Goal: Browse casually: Explore the website without a specific task or goal

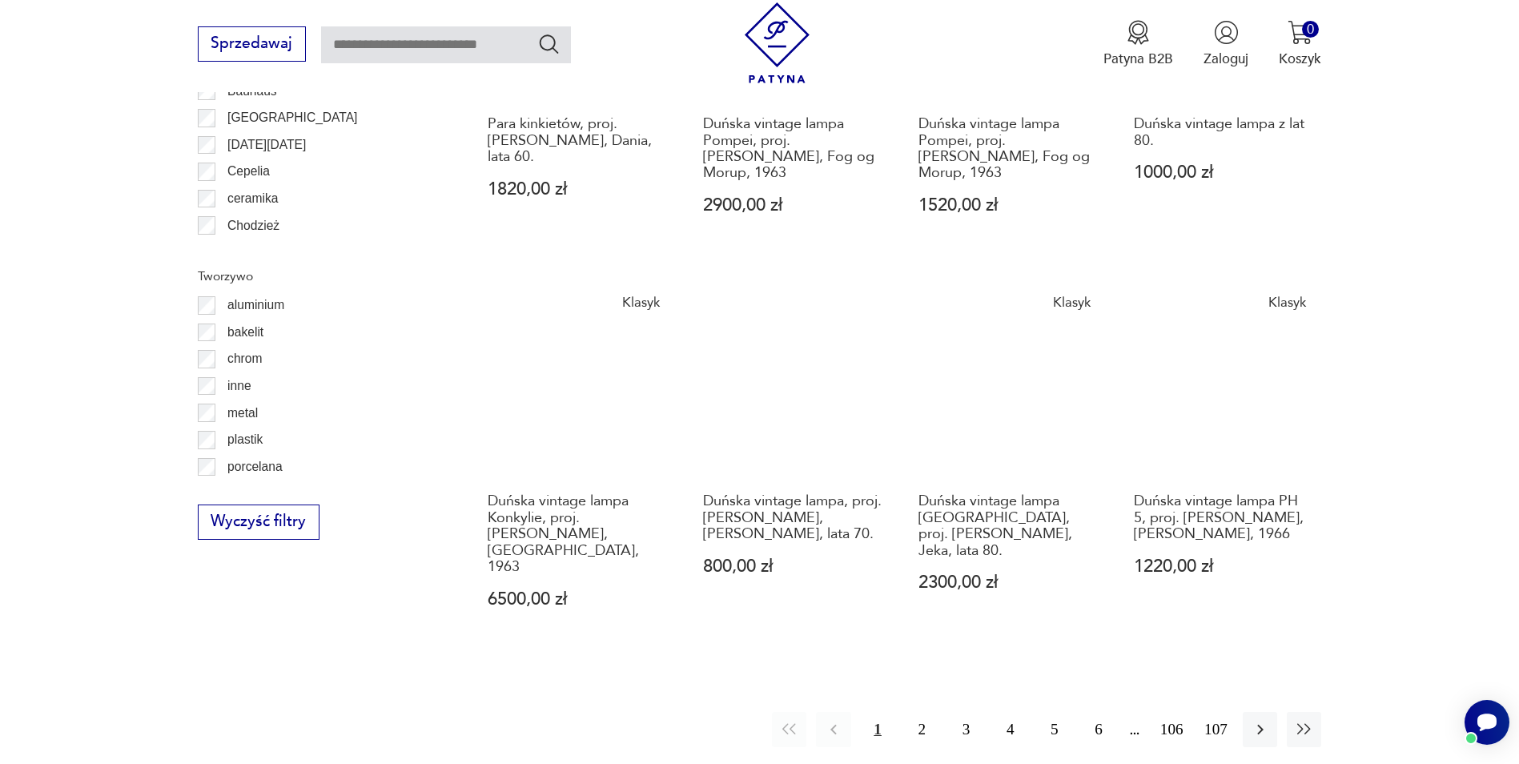
scroll to position [1653, 0]
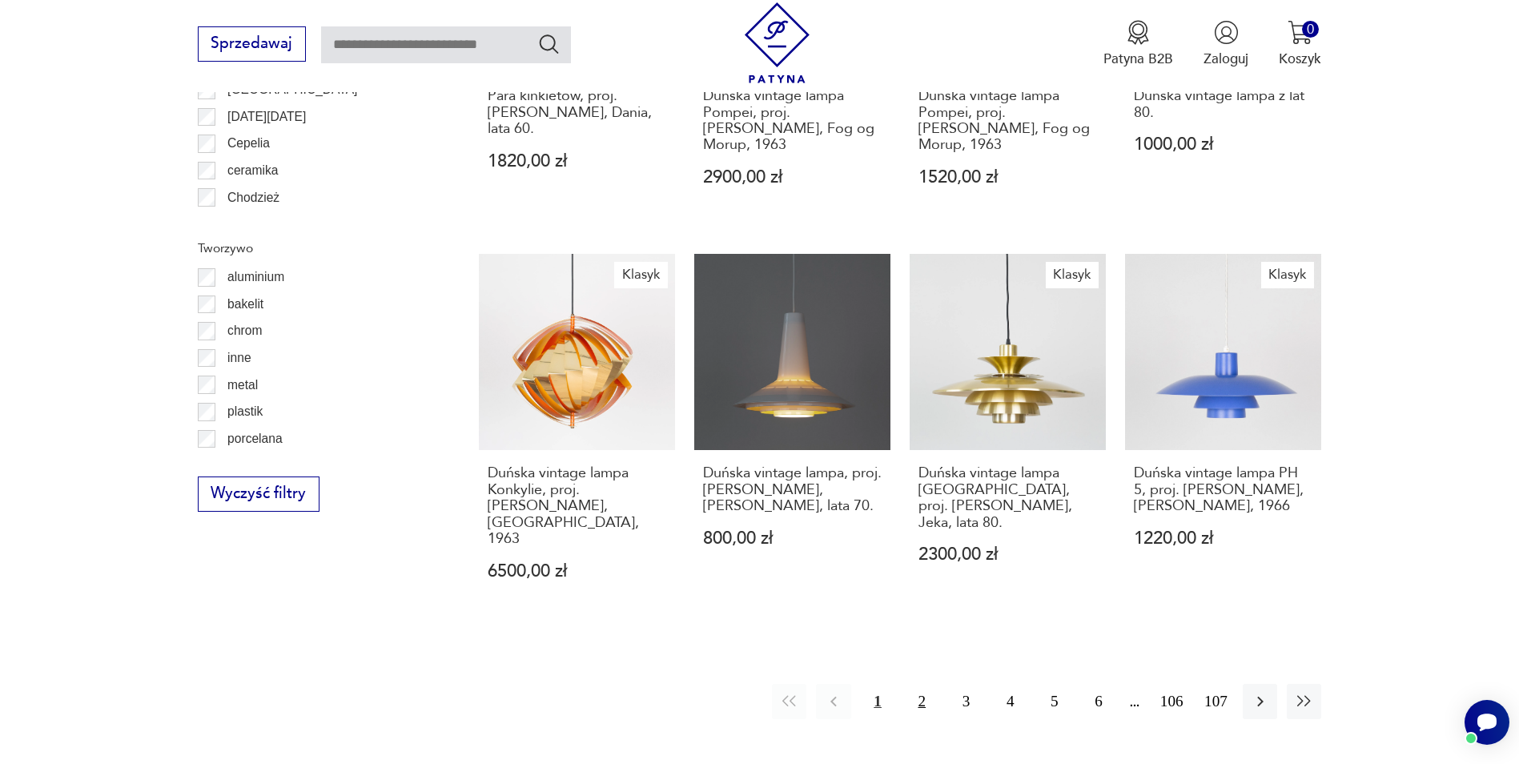
click at [914, 684] on button "2" at bounding box center [922, 701] width 34 height 34
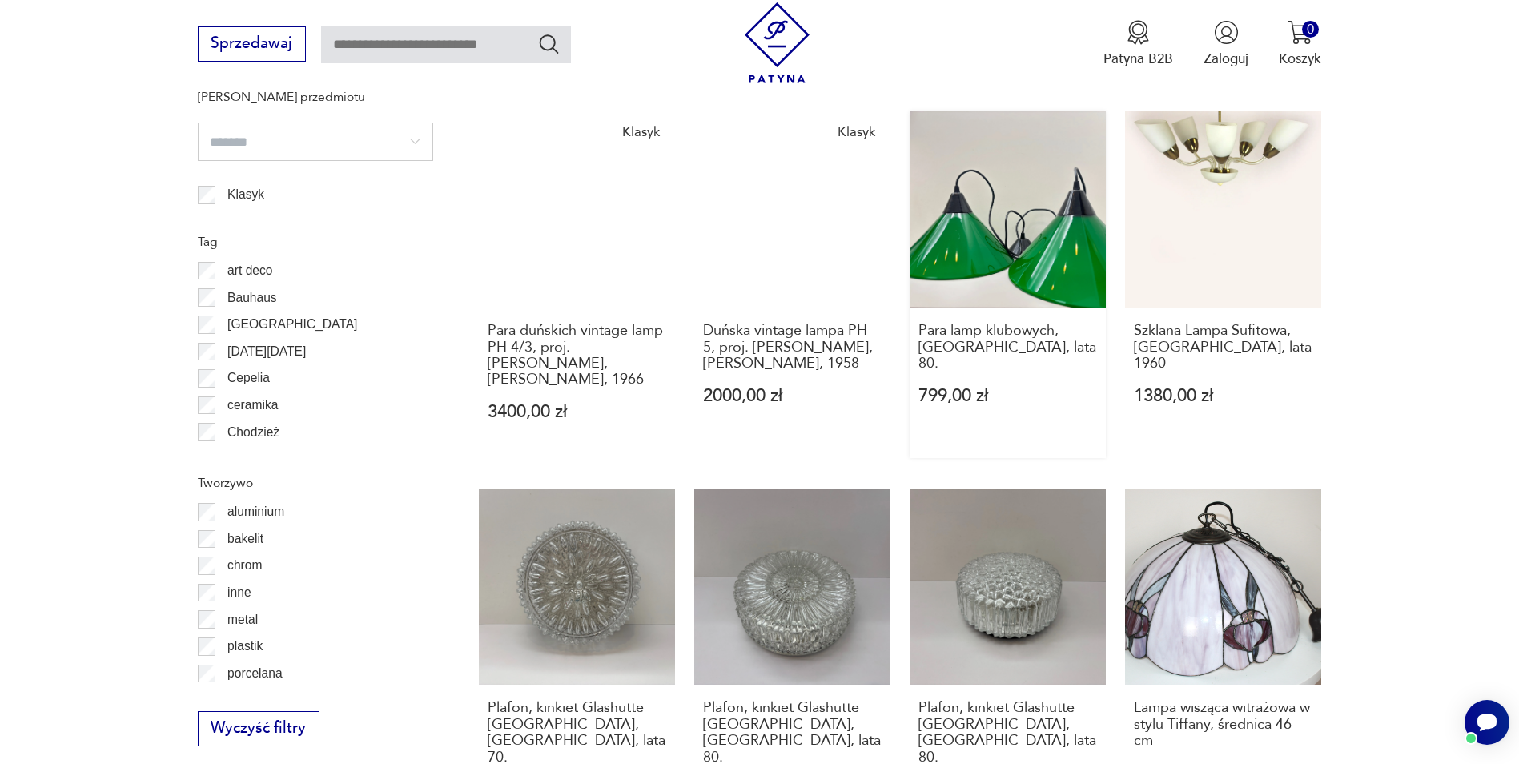
scroll to position [1597, 0]
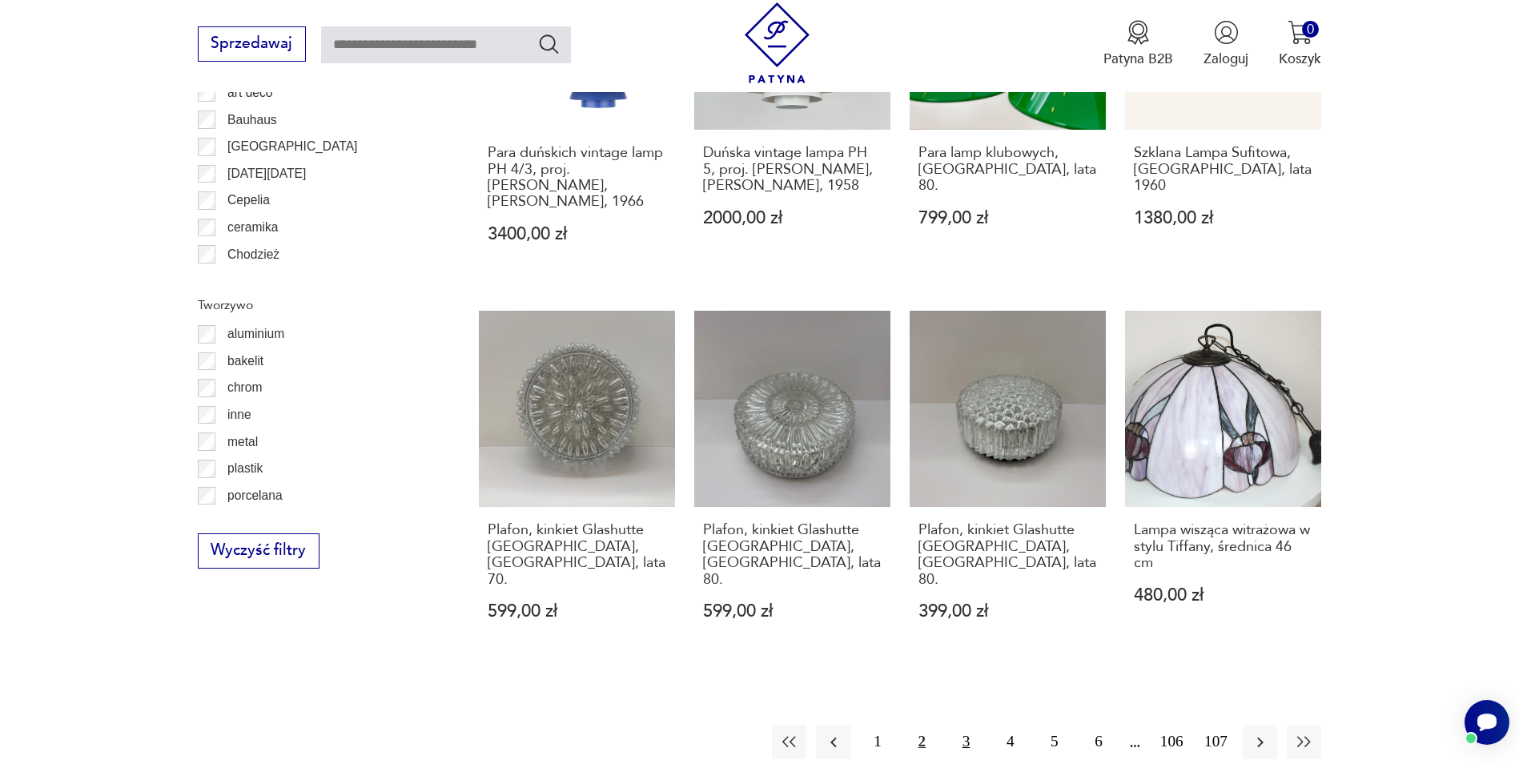
click at [966, 725] on button "3" at bounding box center [966, 742] width 34 height 34
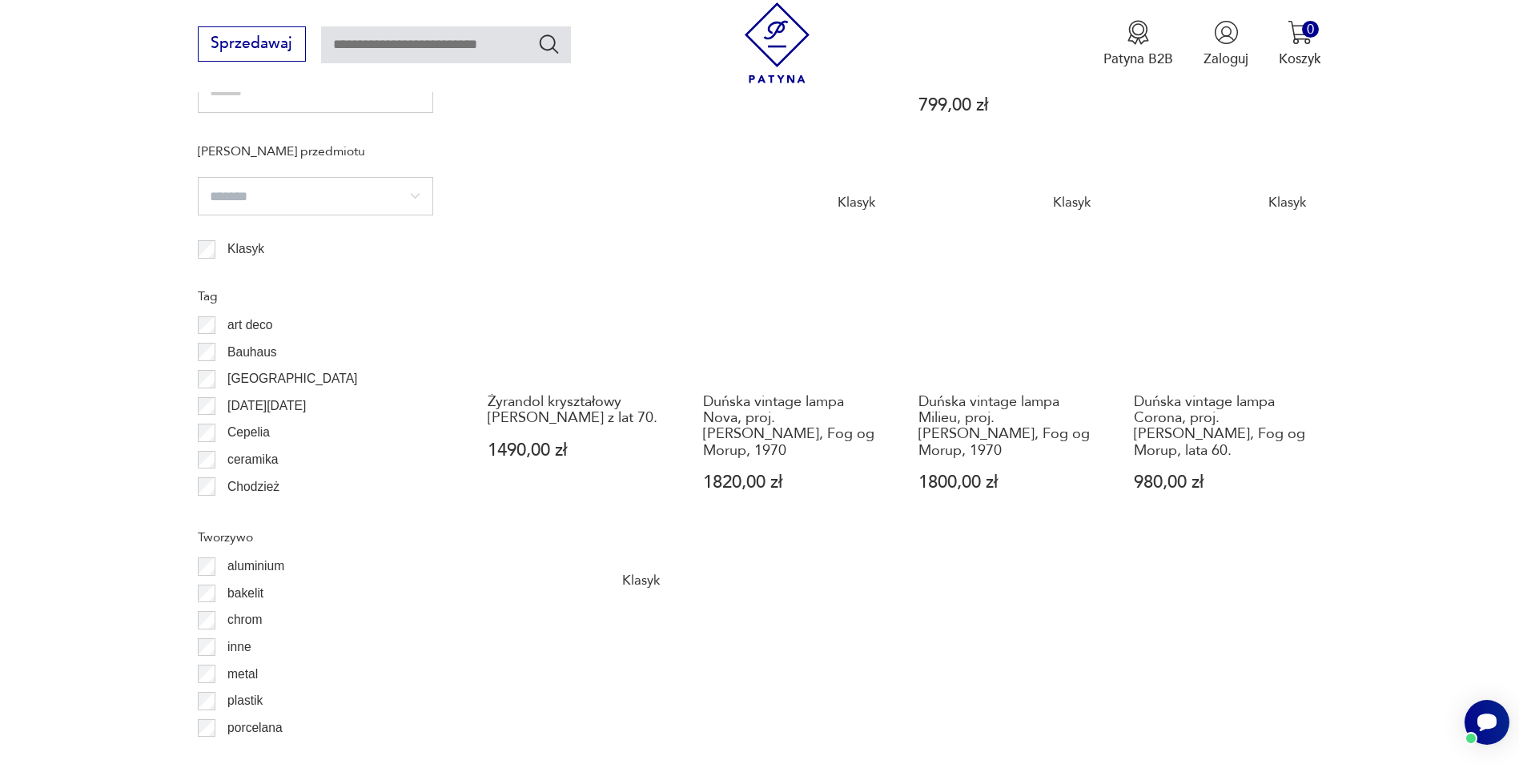
scroll to position [1597, 0]
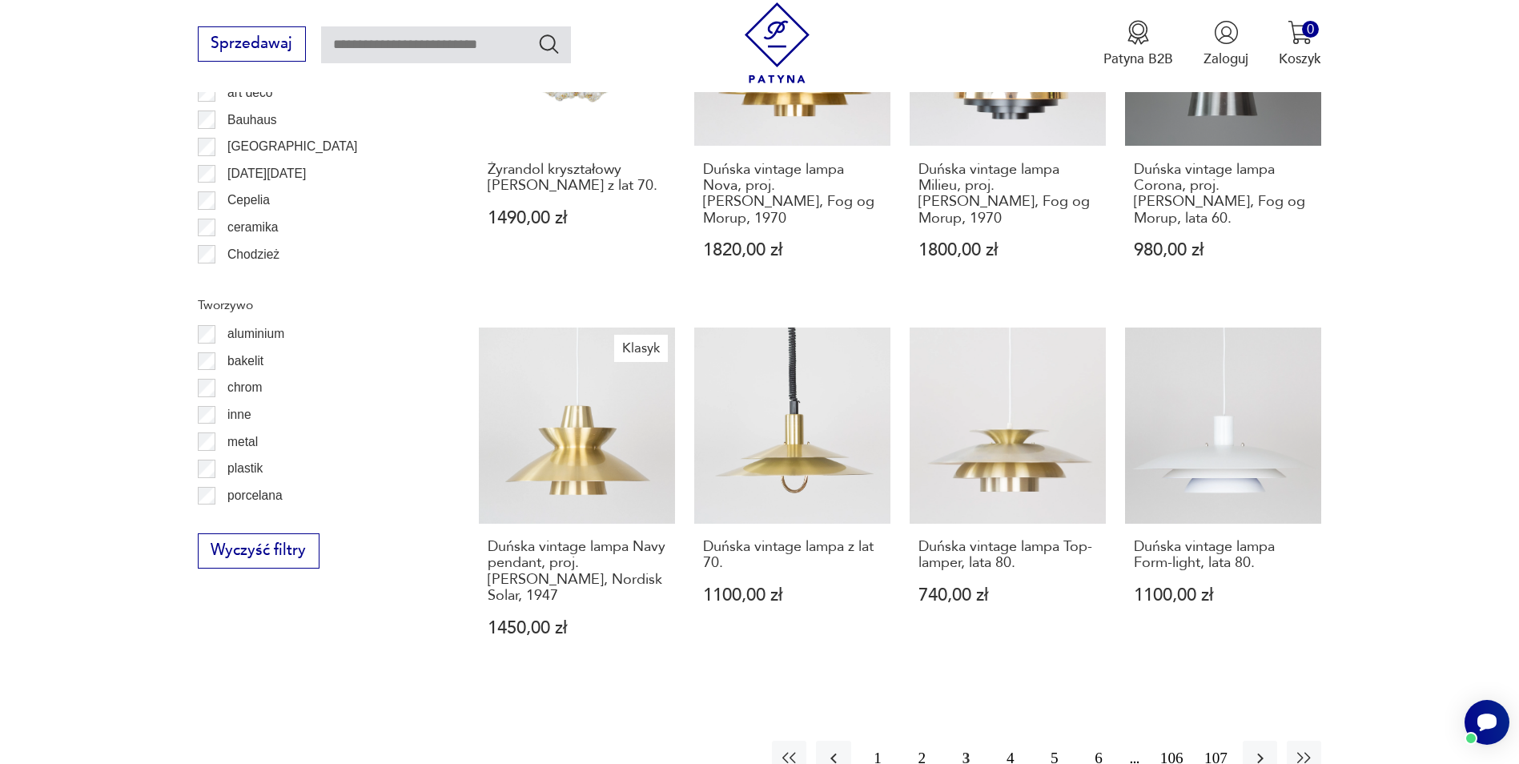
click at [1001, 741] on button "4" at bounding box center [1010, 758] width 34 height 34
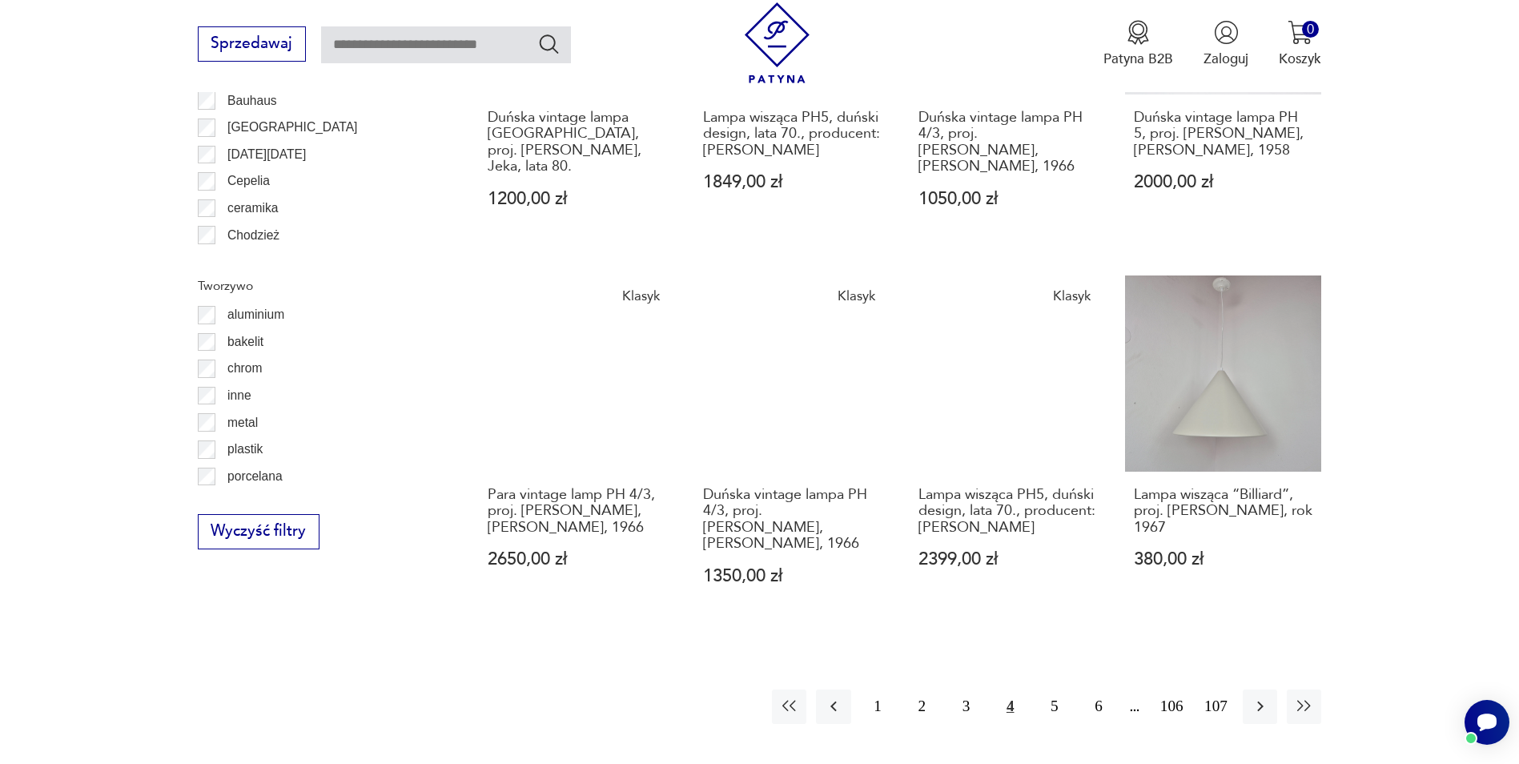
scroll to position [1917, 0]
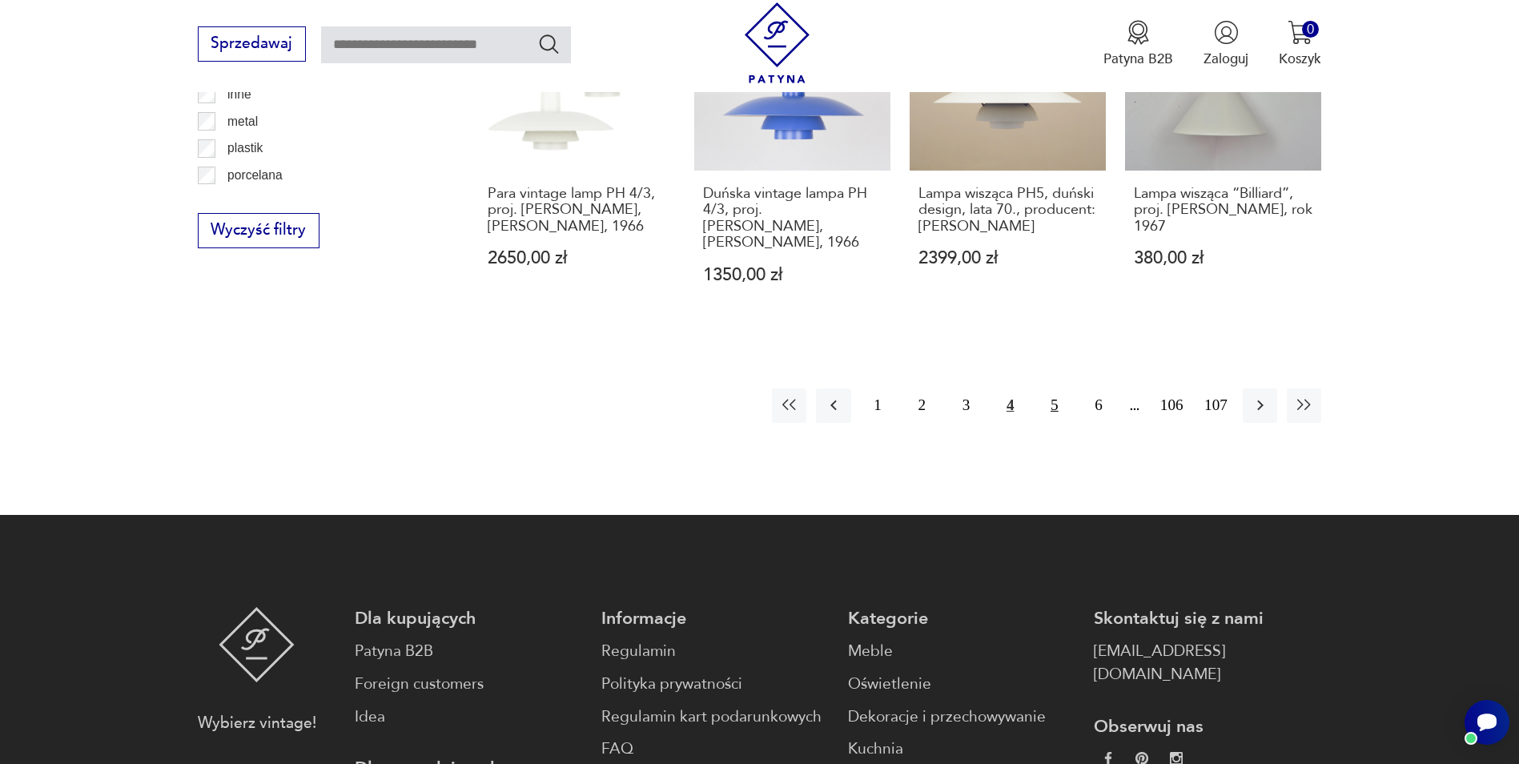
click at [1053, 388] on button "5" at bounding box center [1054, 405] width 34 height 34
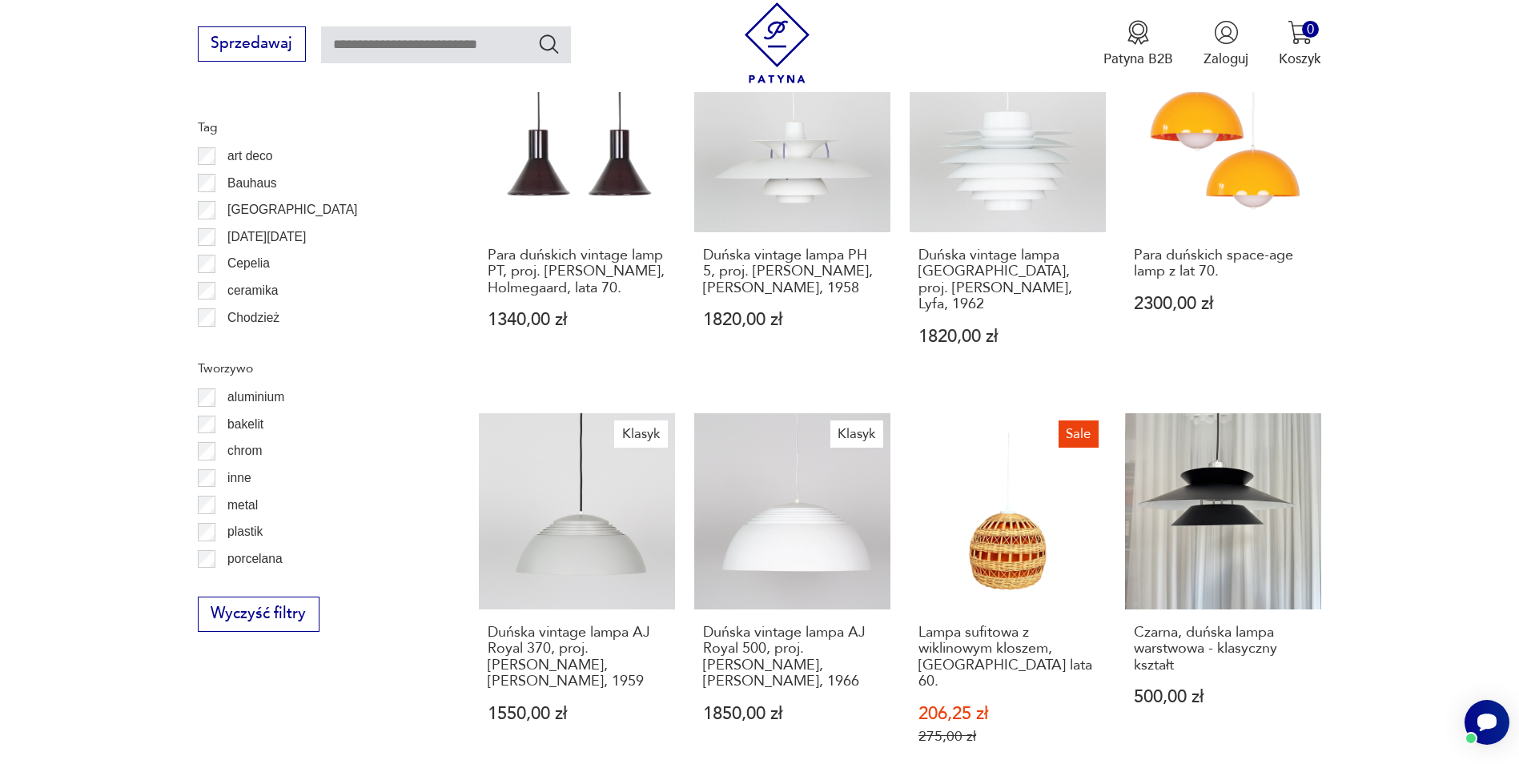
scroll to position [1757, 0]
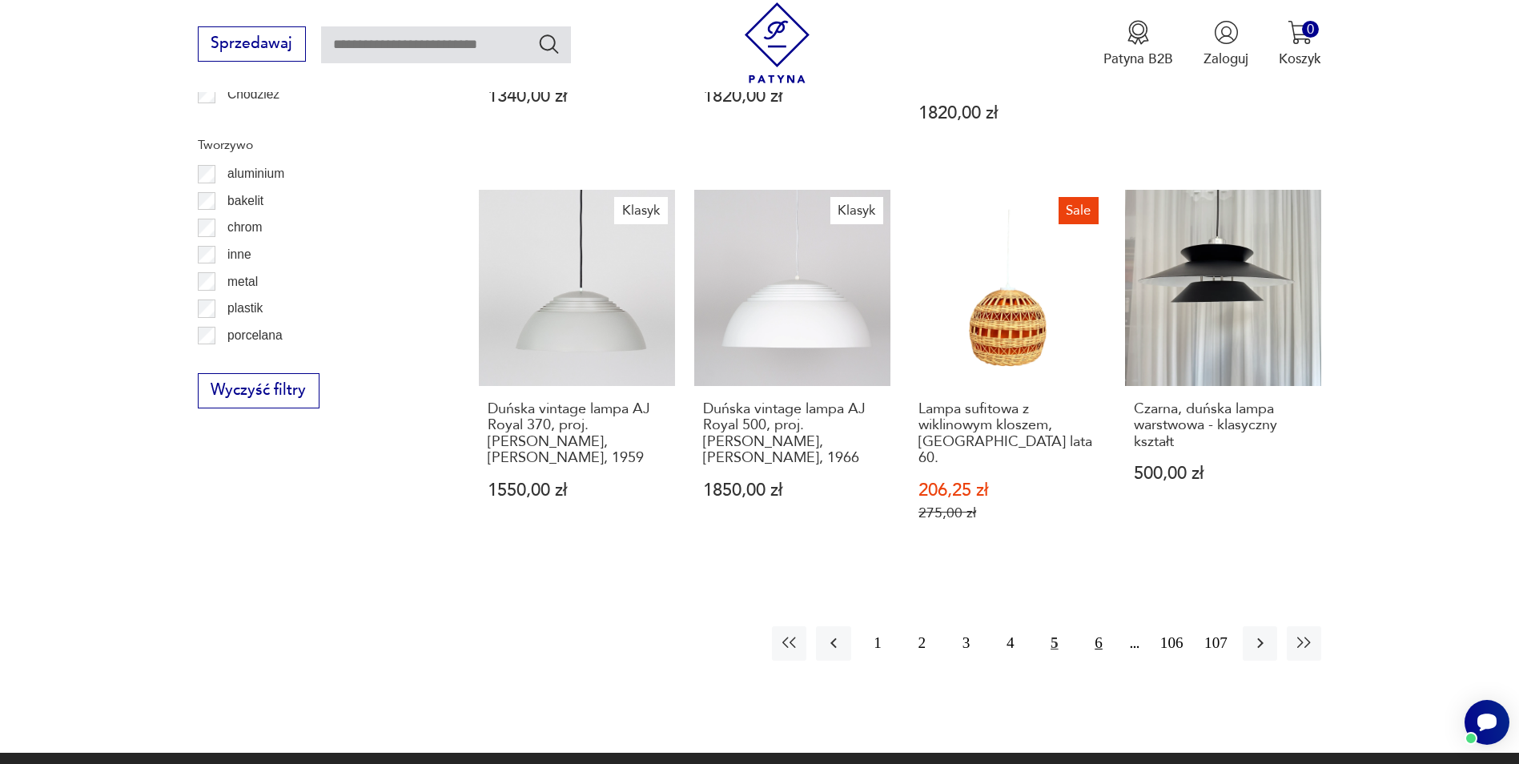
click at [1100, 626] on button "6" at bounding box center [1098, 643] width 34 height 34
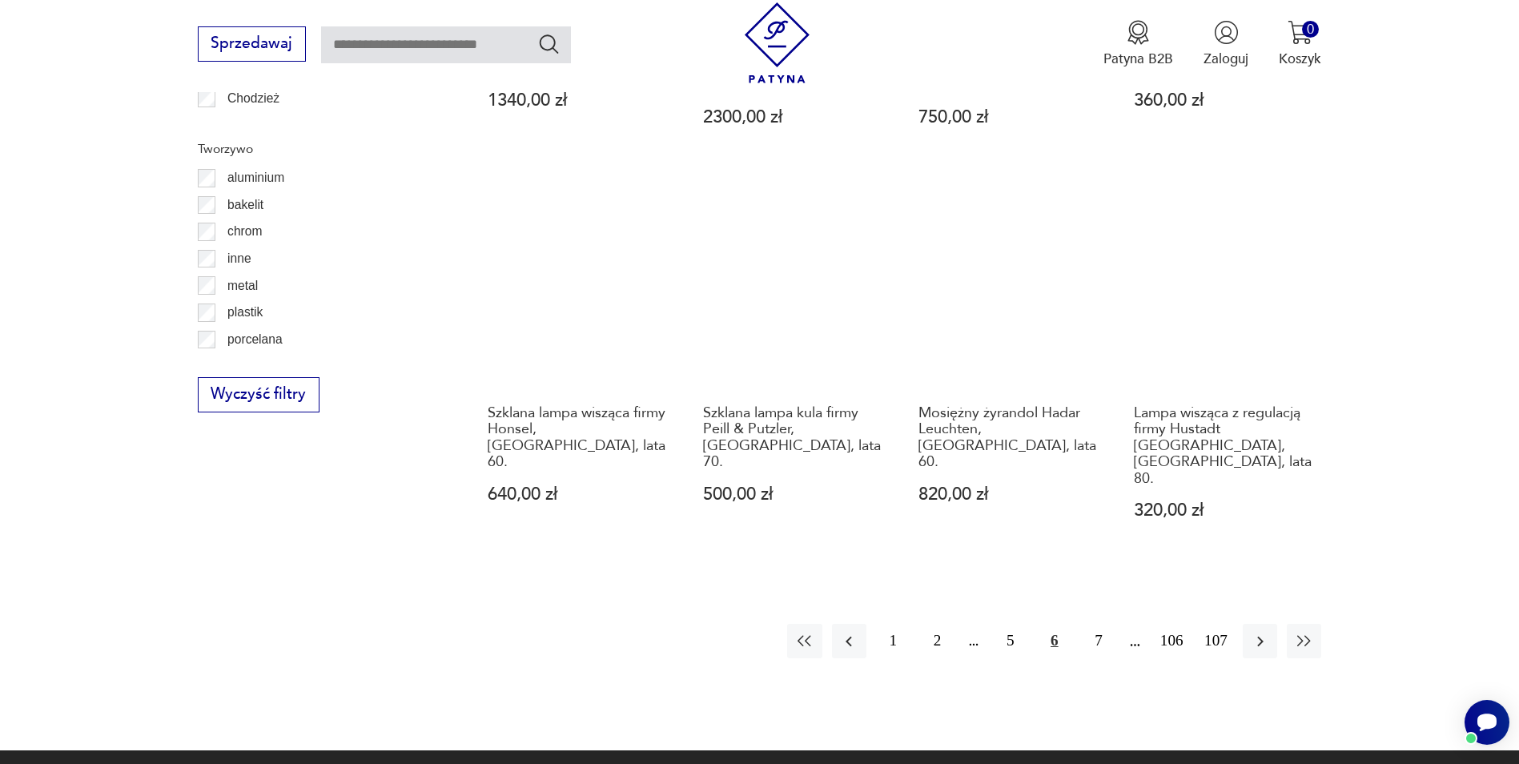
scroll to position [1757, 0]
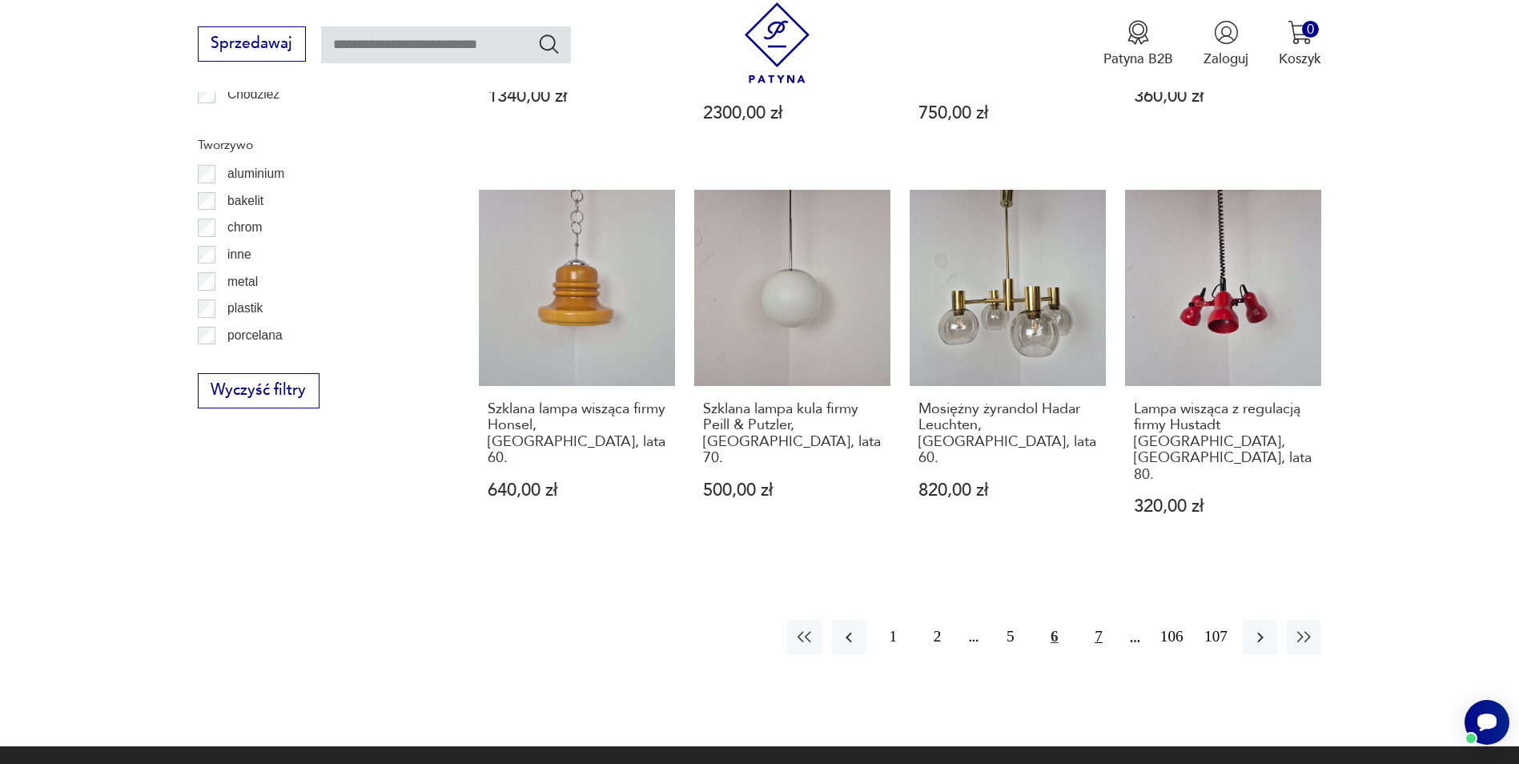
click at [1093, 620] on button "7" at bounding box center [1098, 637] width 34 height 34
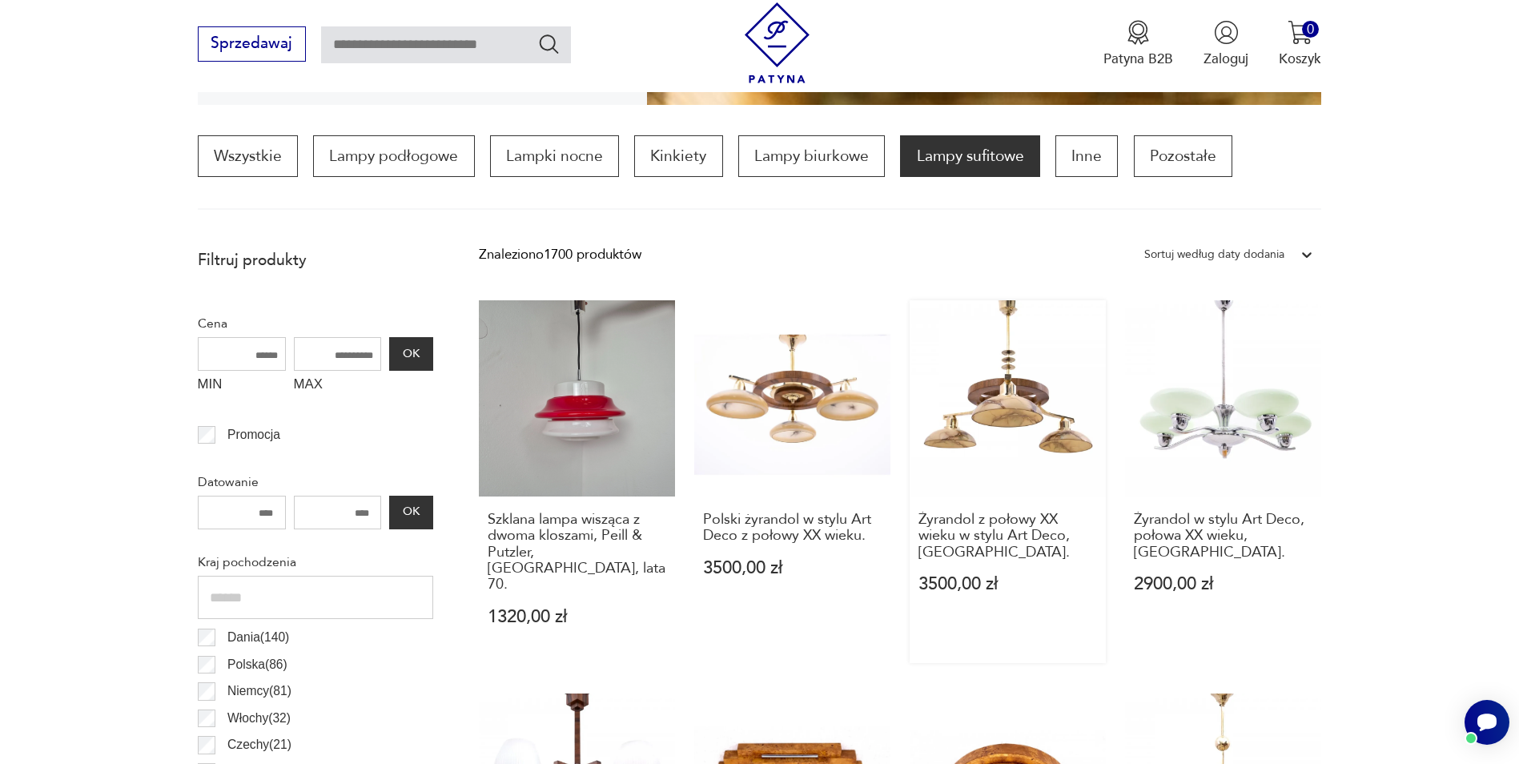
scroll to position [1757, 0]
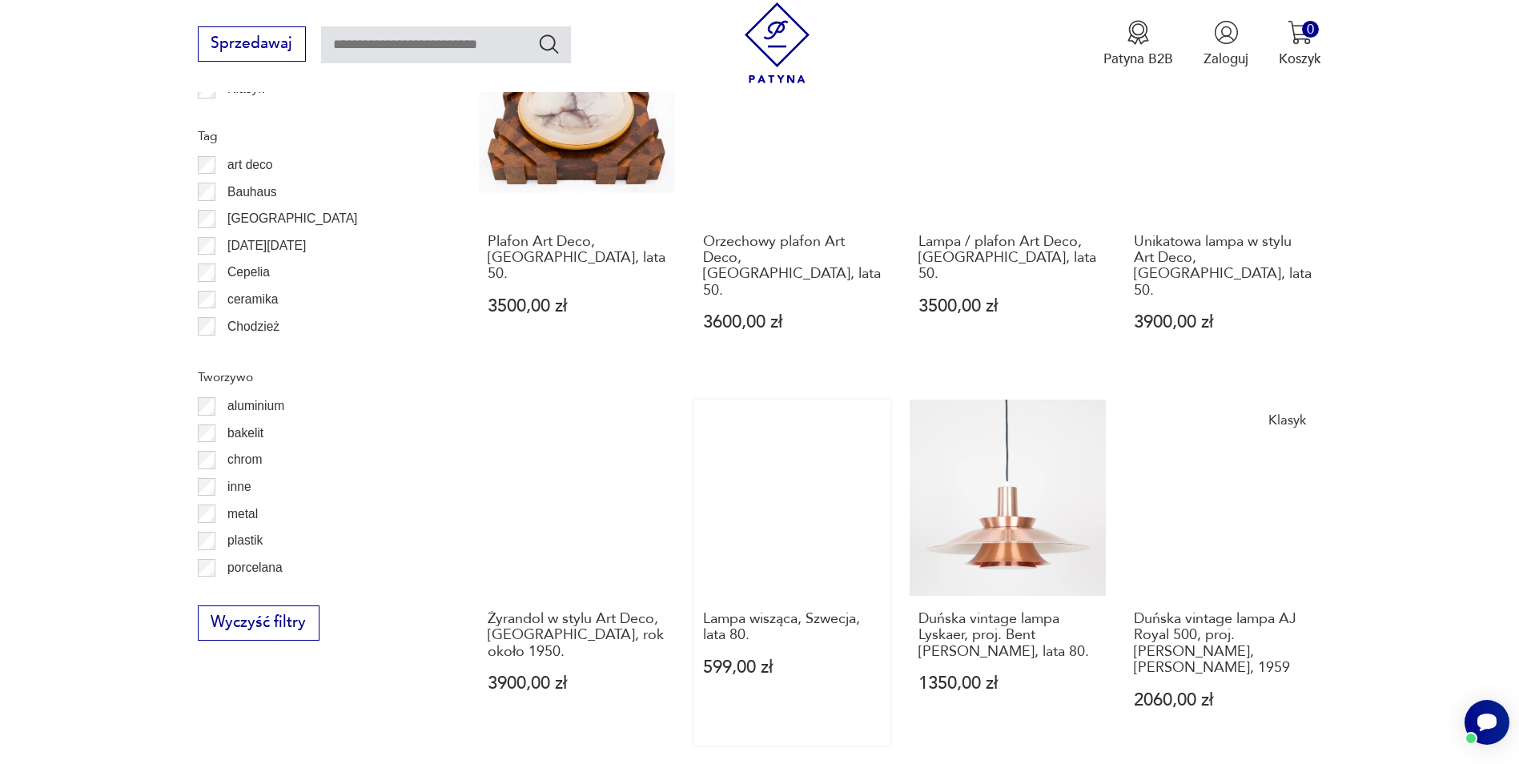
scroll to position [1677, 0]
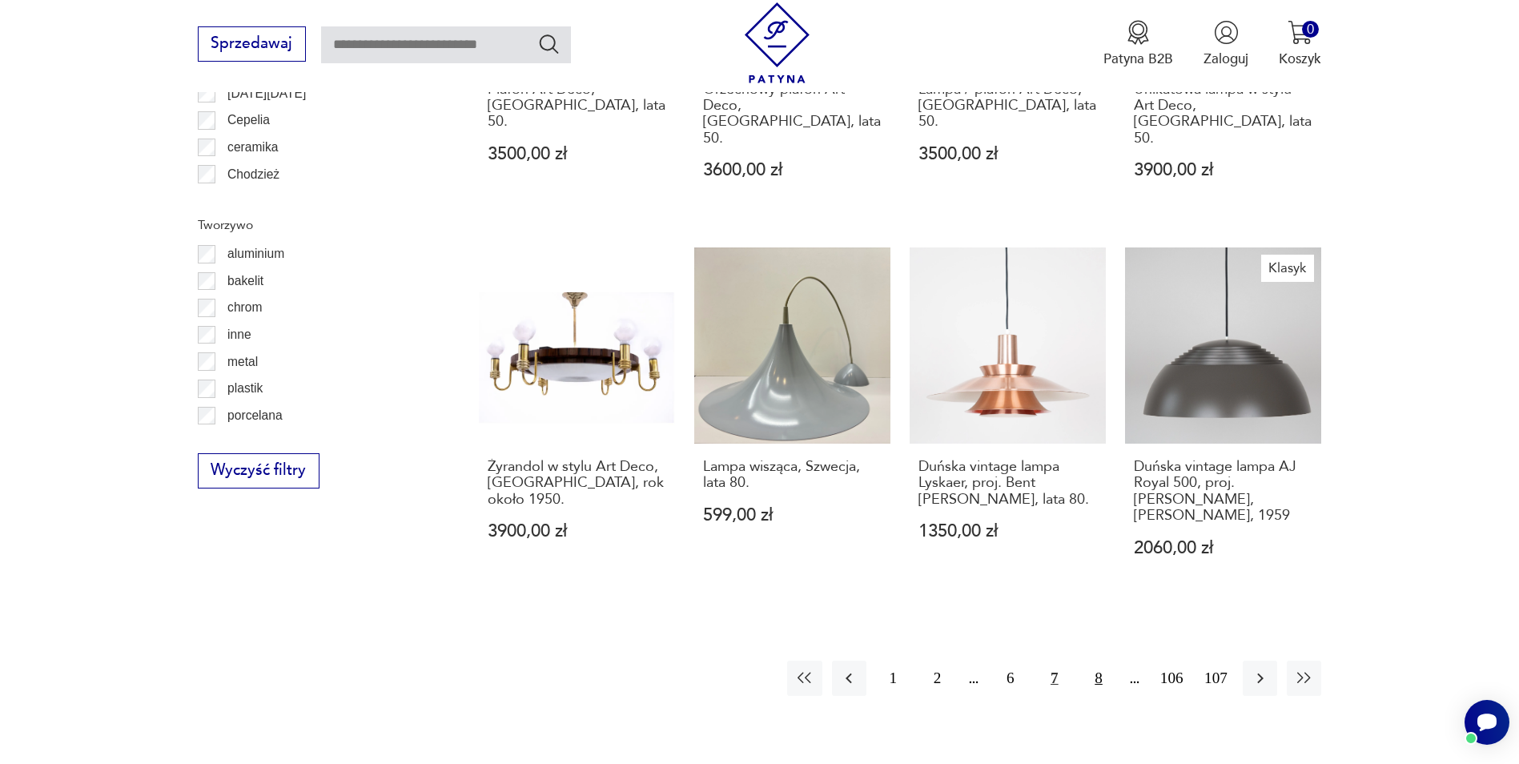
click at [1101, 661] on button "8" at bounding box center [1098, 678] width 34 height 34
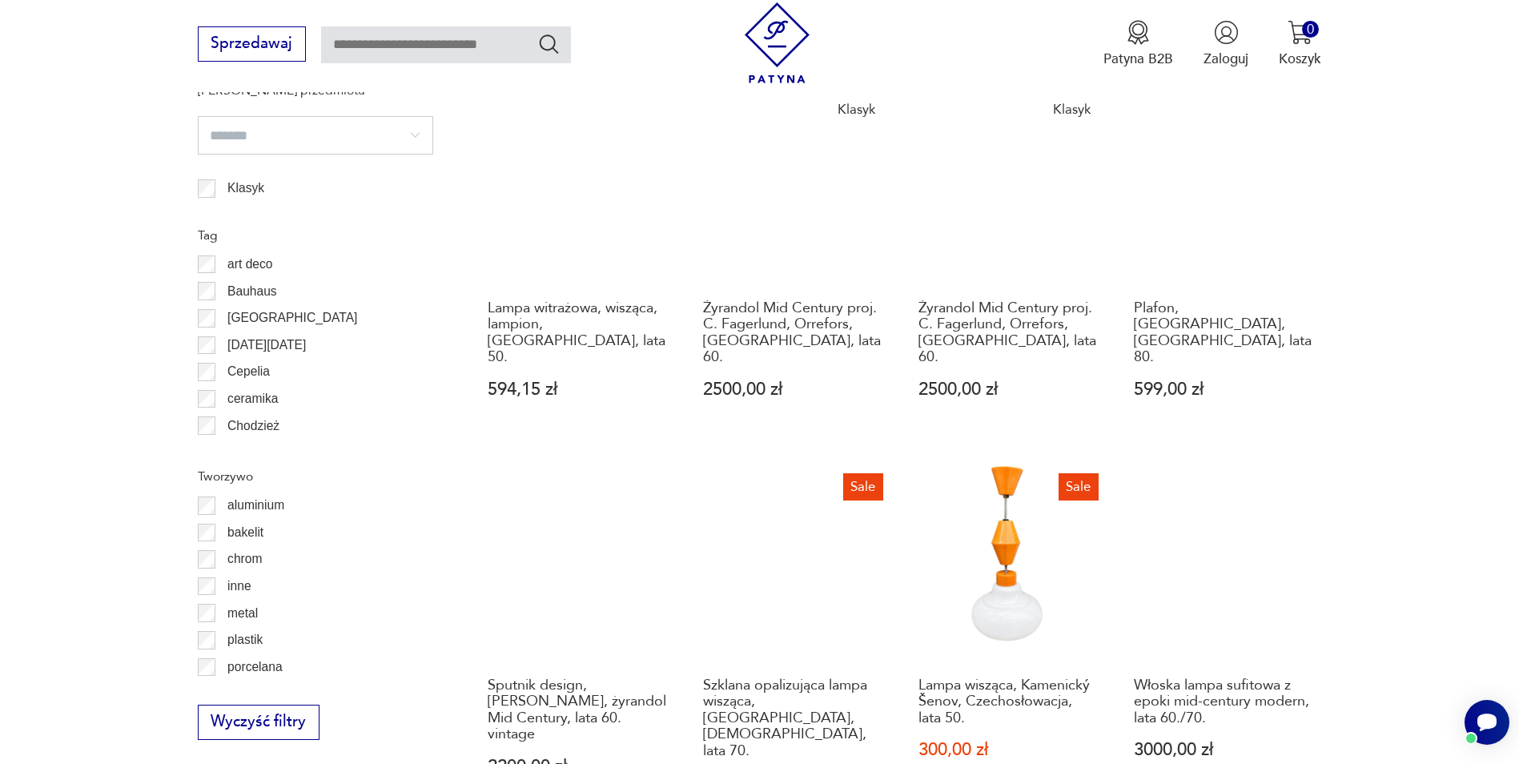
scroll to position [1677, 0]
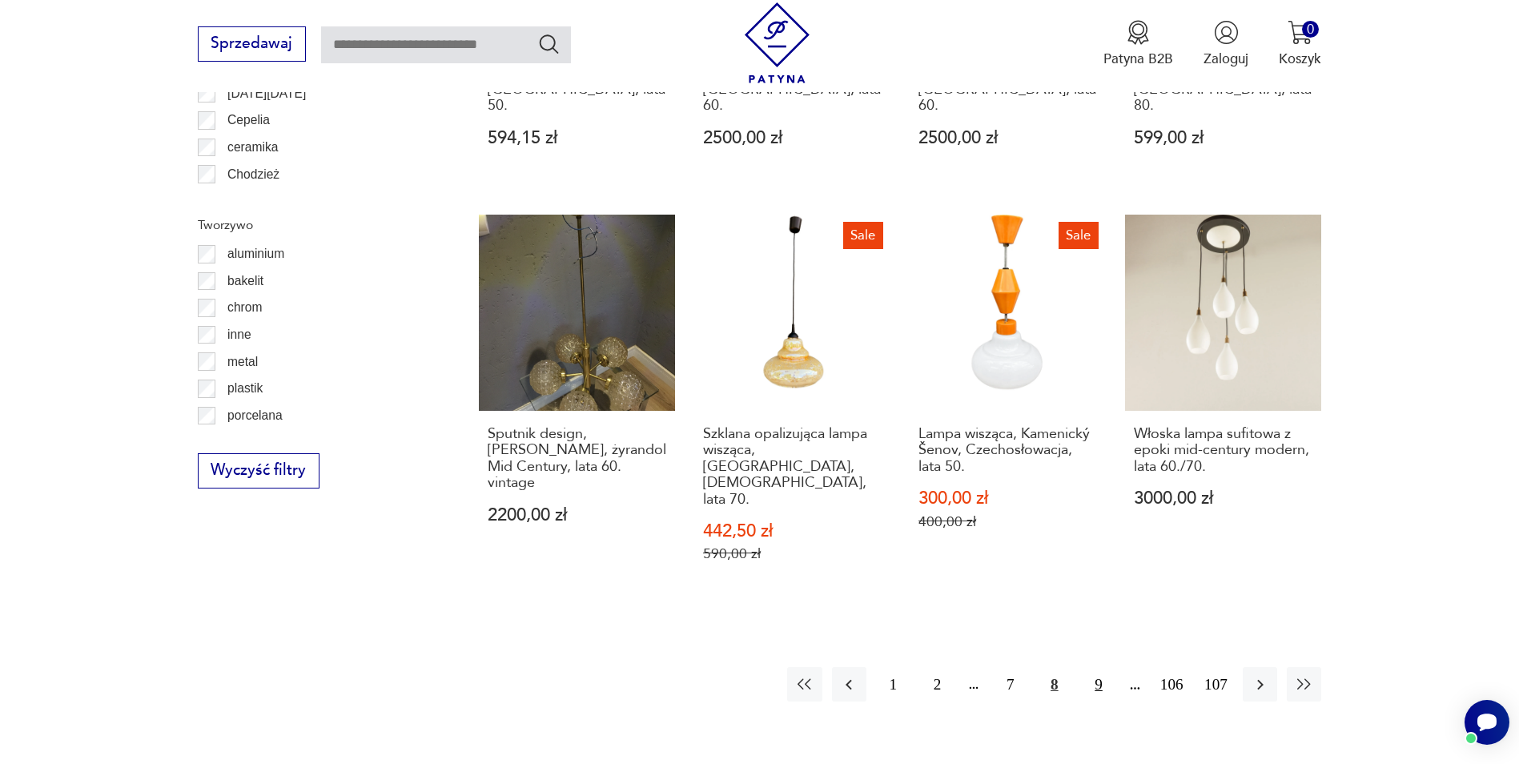
click at [1098, 667] on button "9" at bounding box center [1098, 684] width 34 height 34
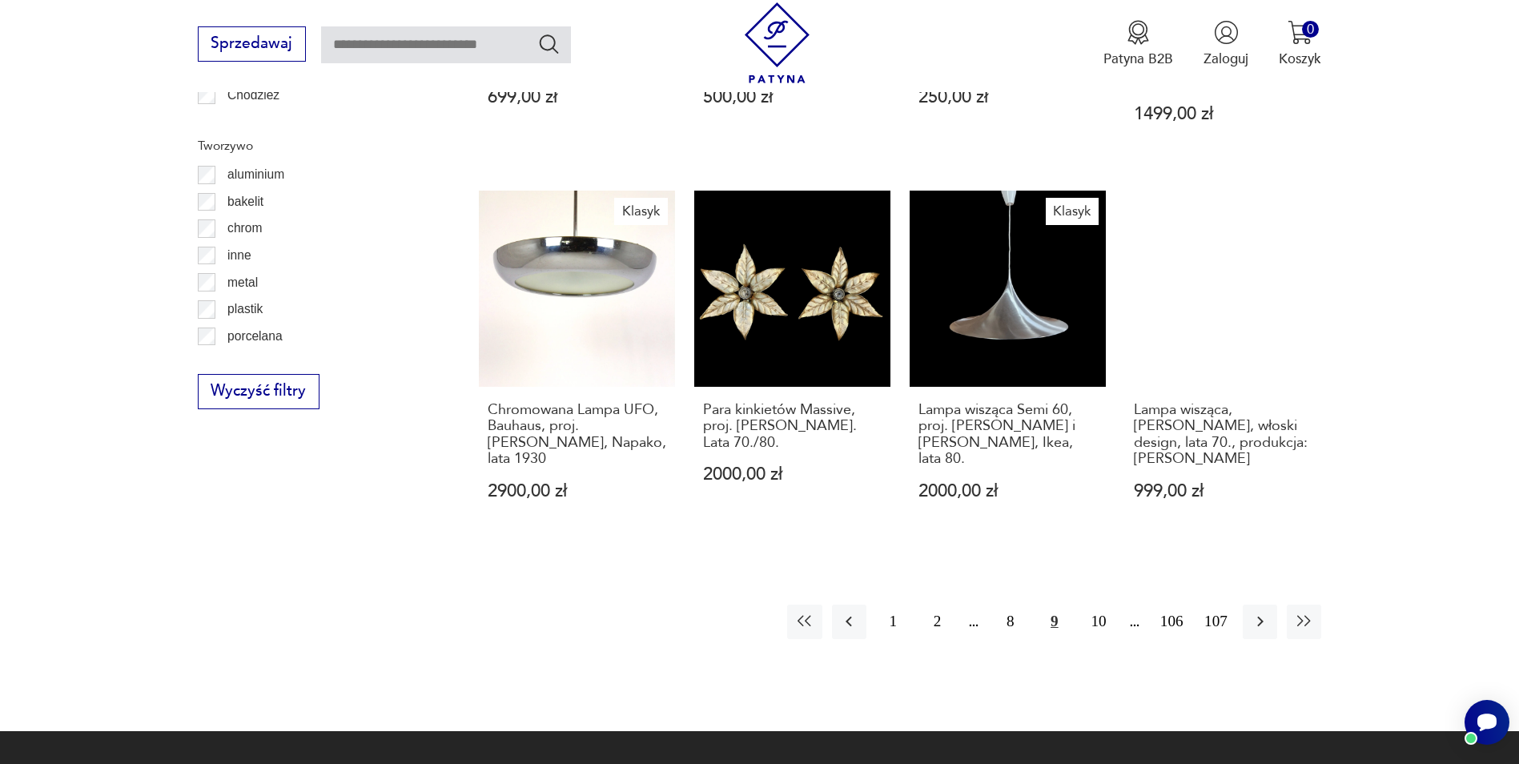
scroll to position [1757, 0]
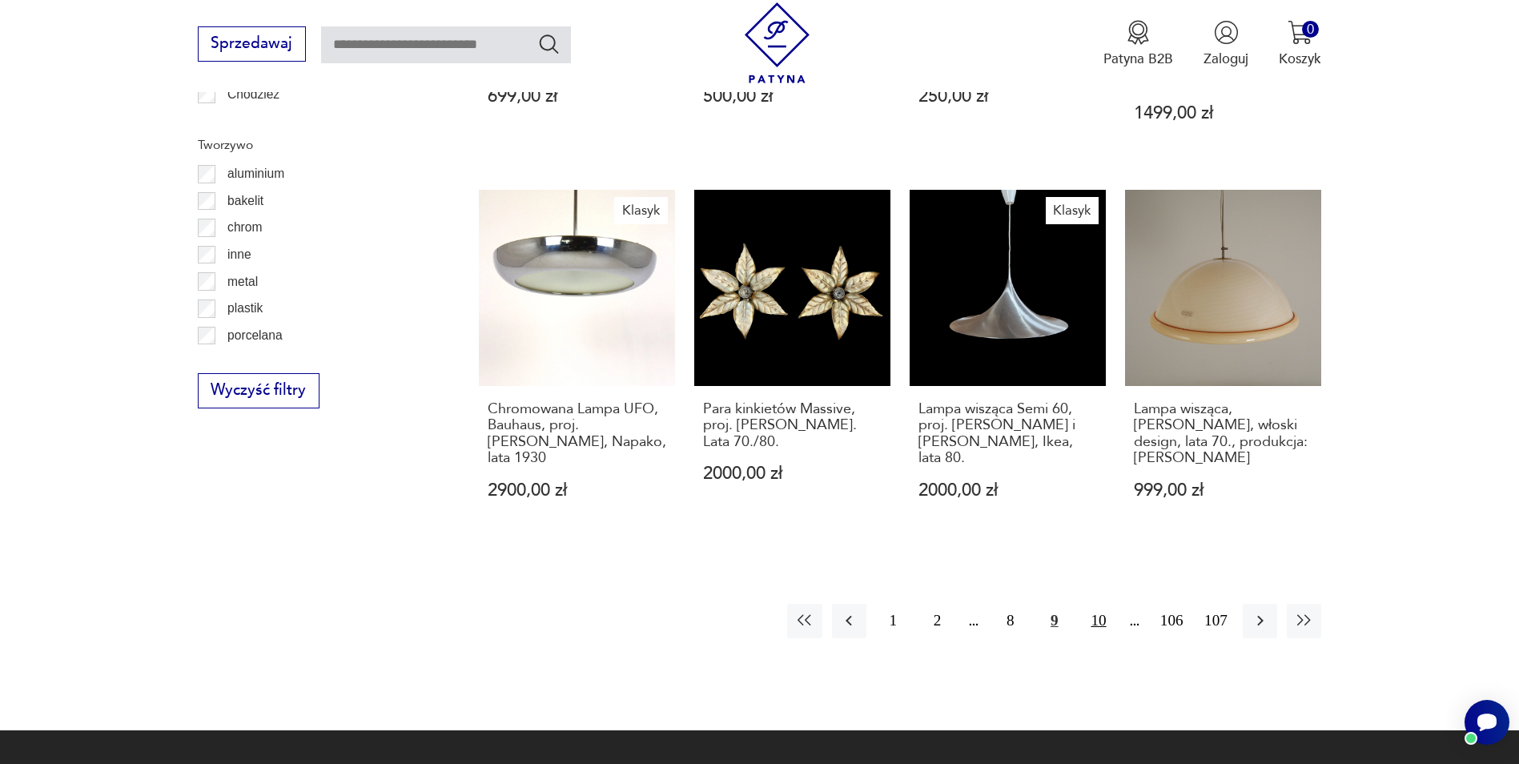
click at [1098, 604] on button "10" at bounding box center [1098, 621] width 34 height 34
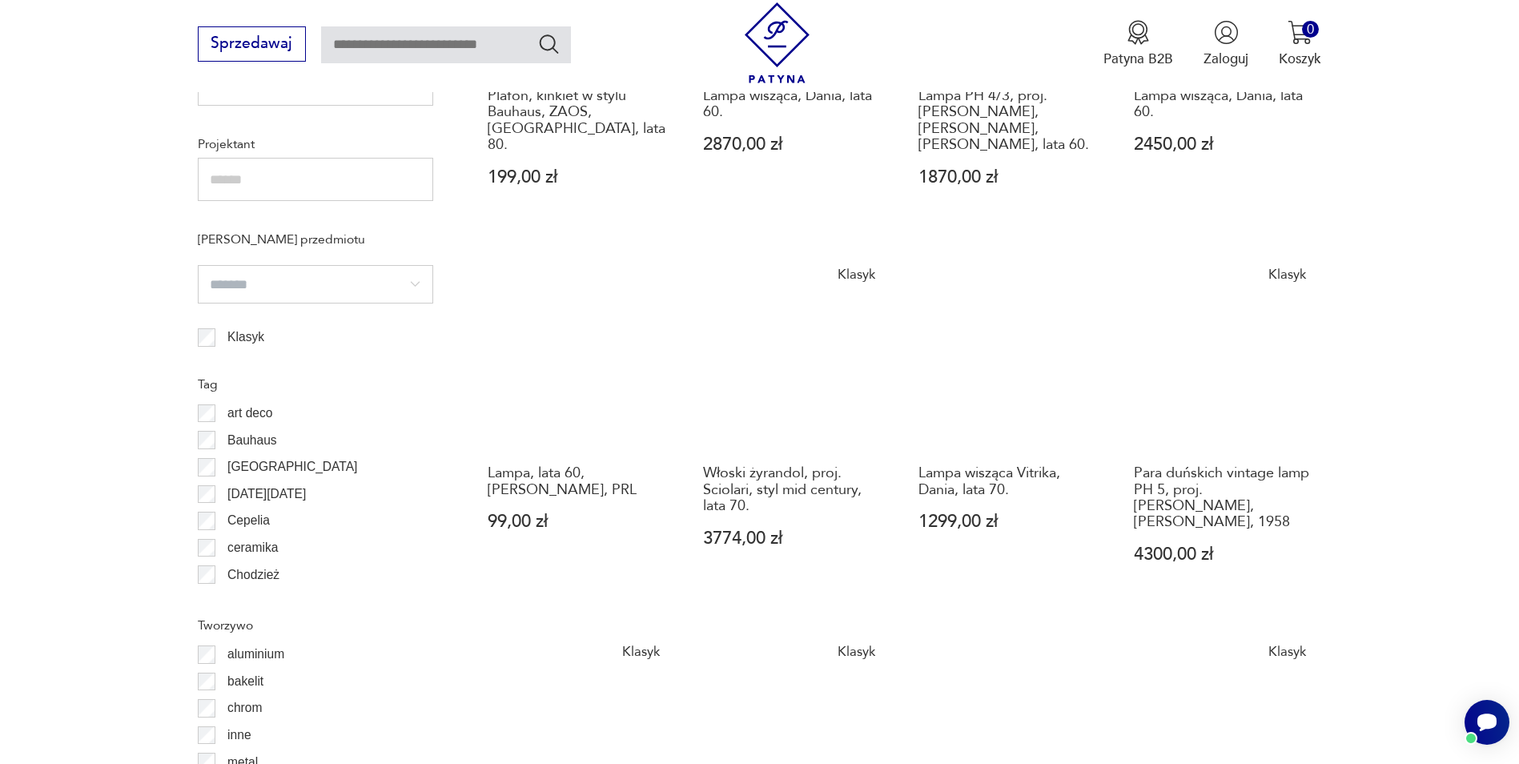
scroll to position [1597, 0]
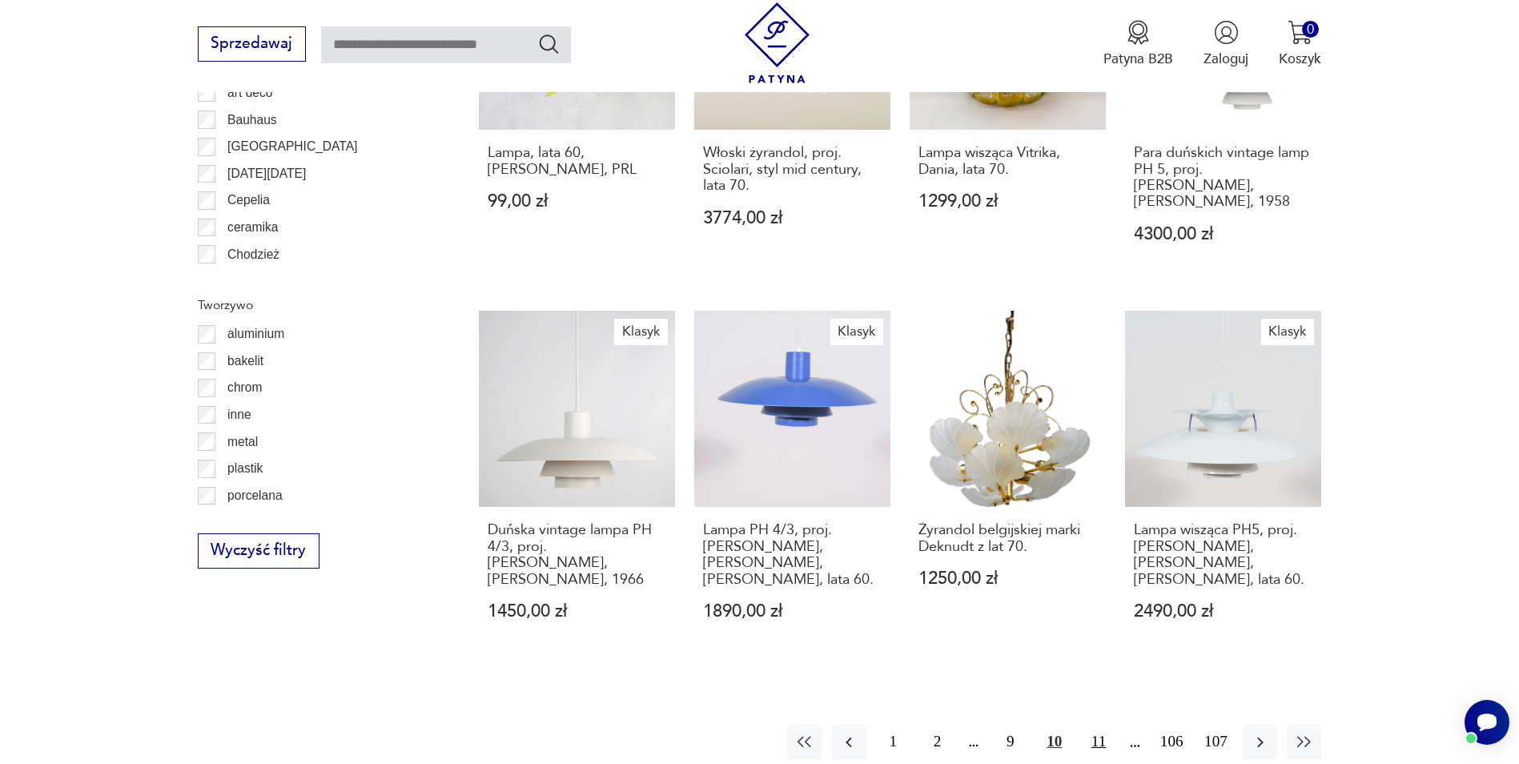
click at [1094, 725] on button "11" at bounding box center [1098, 742] width 34 height 34
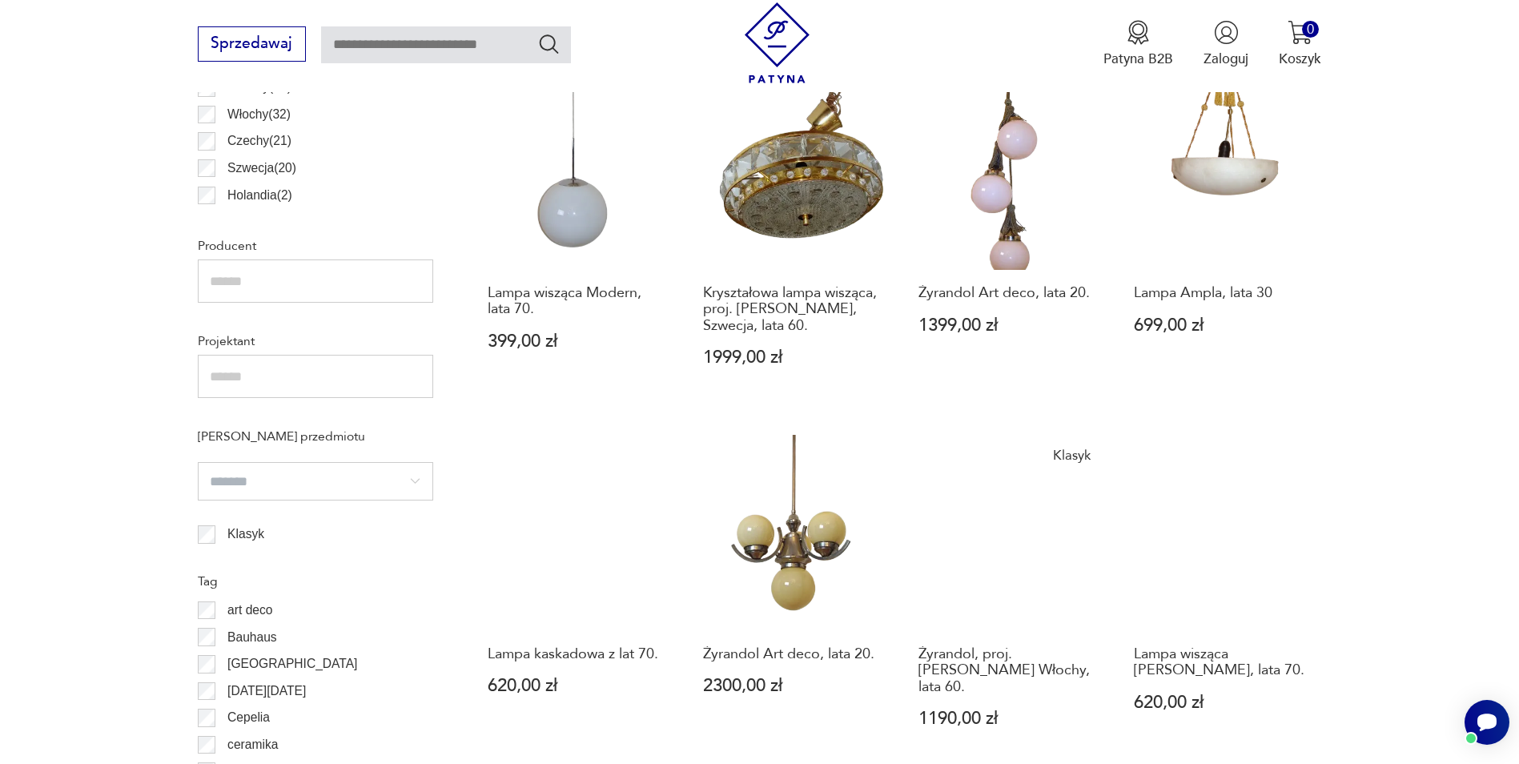
scroll to position [1116, 0]
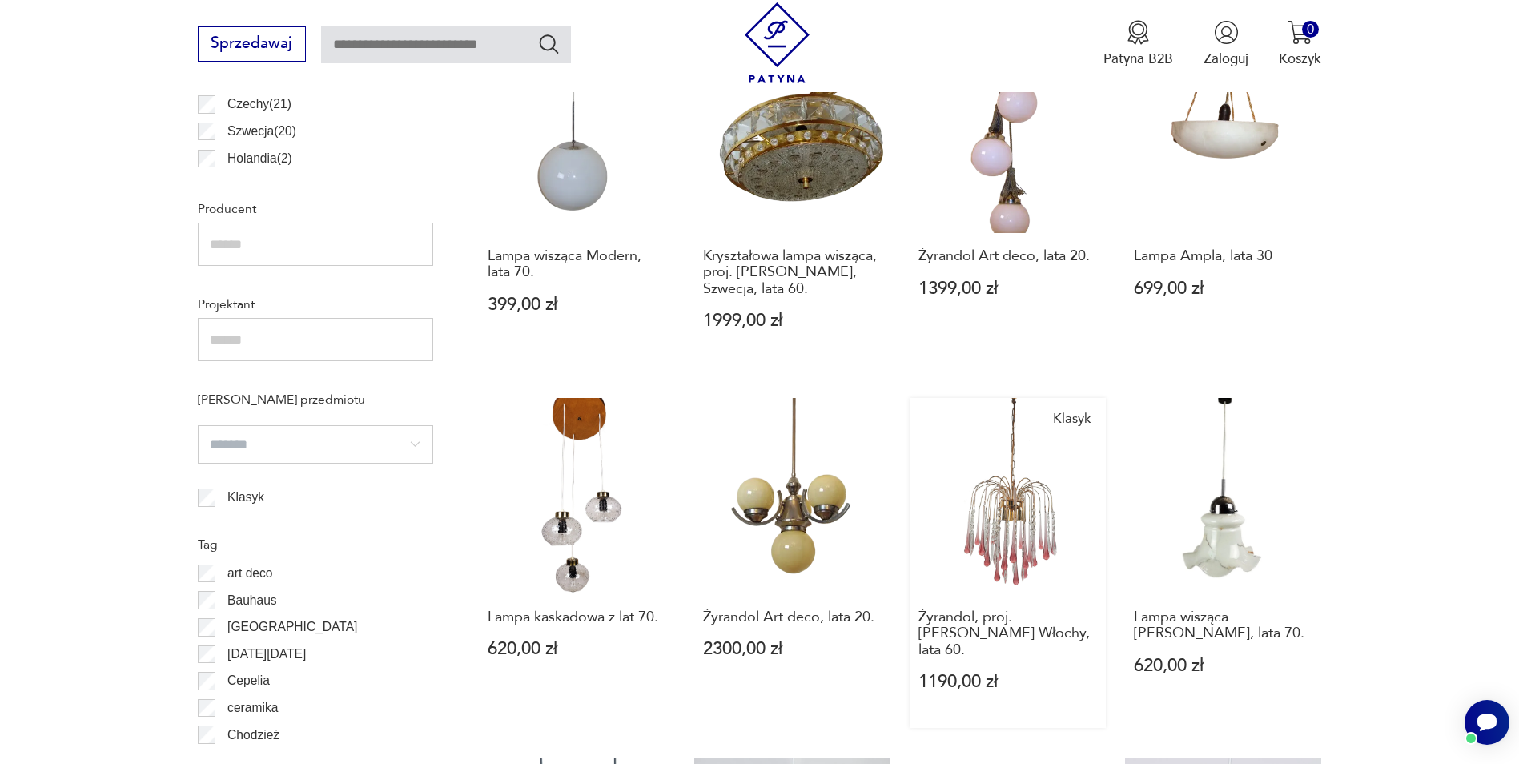
click at [1005, 517] on link "Klasyk Żyrandol, proj. [PERSON_NAME] Włochy, lata 60. 1190,00 zł" at bounding box center [1008, 563] width 196 height 330
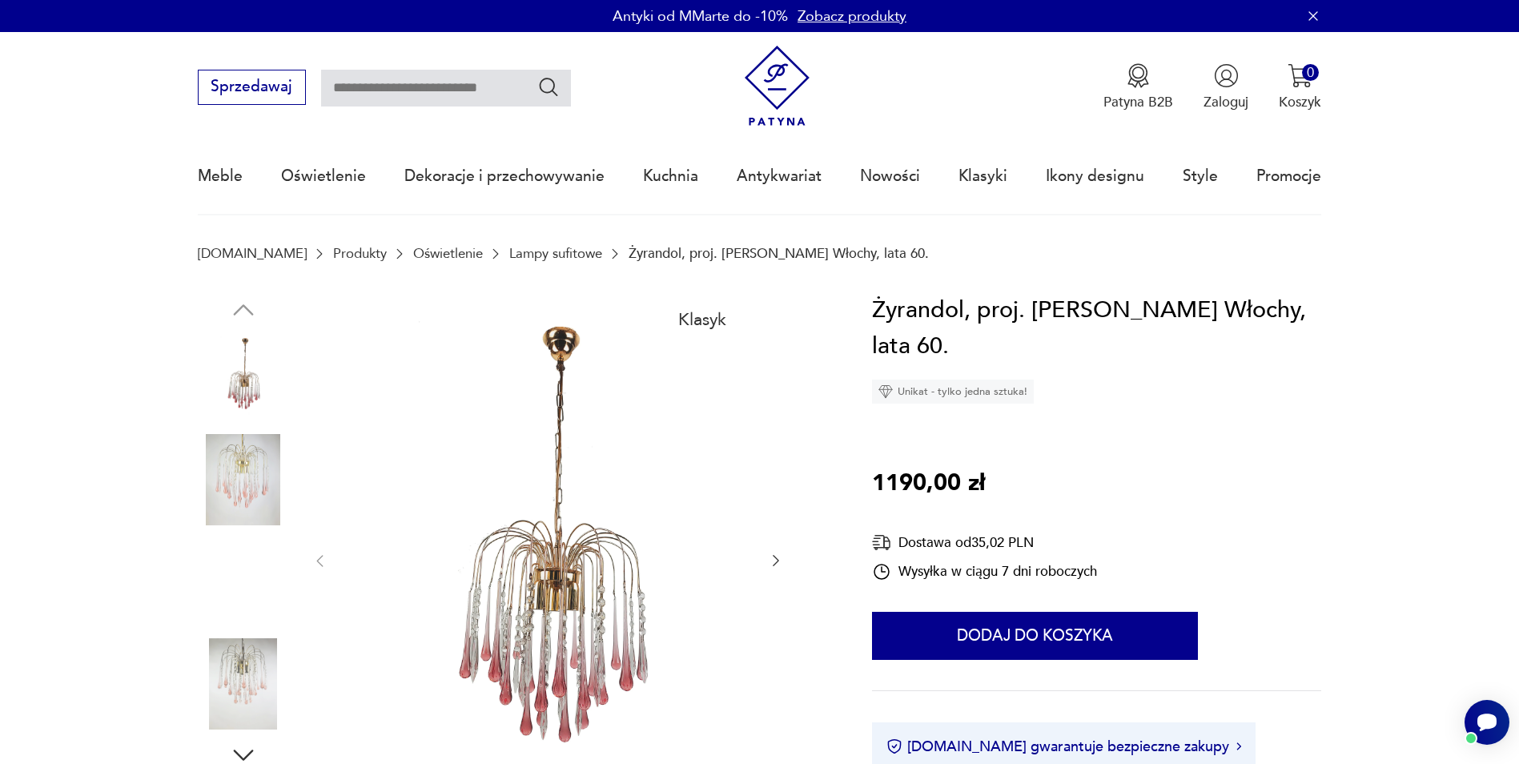
click at [238, 573] on img at bounding box center [243, 581] width 91 height 91
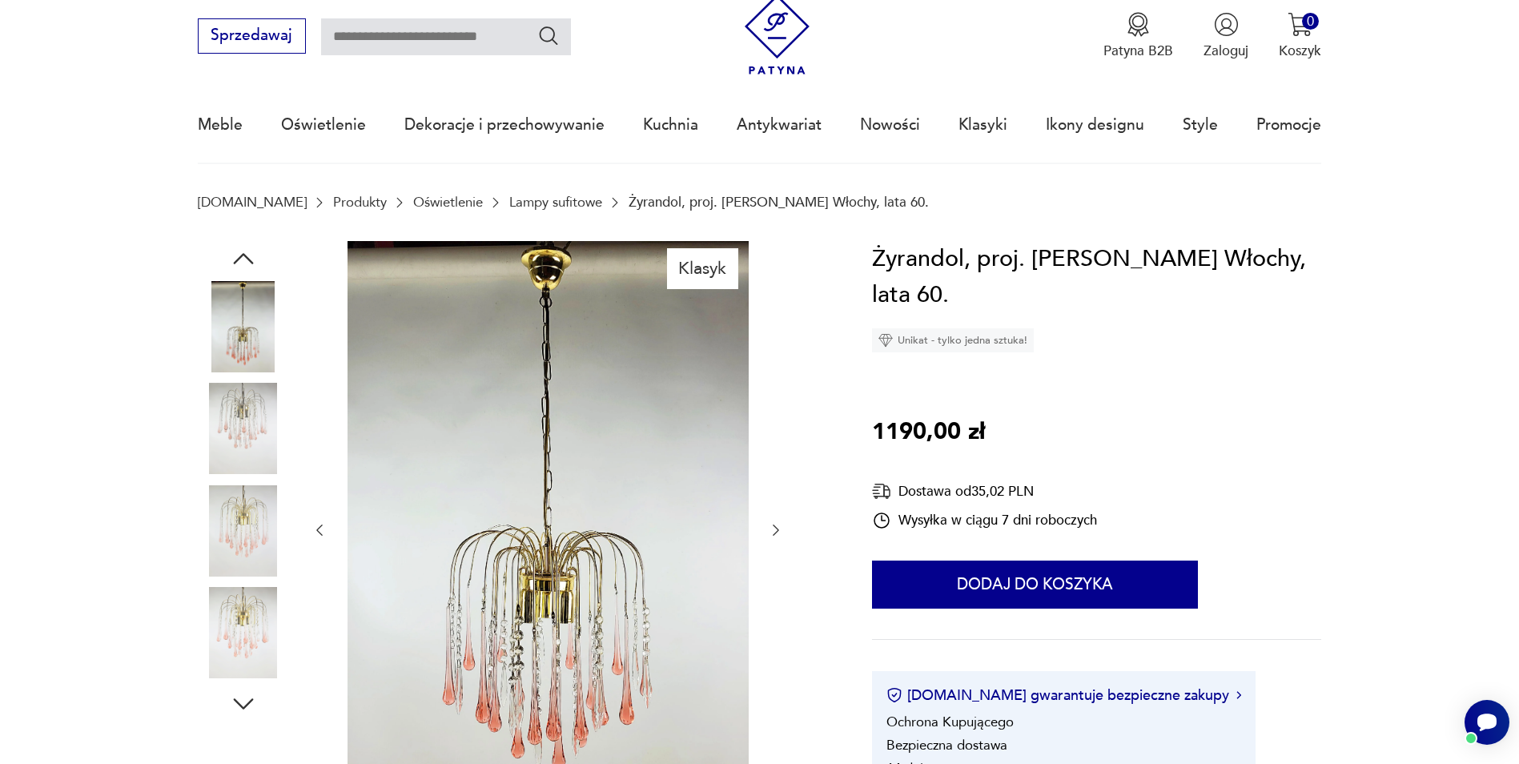
scroll to position [80, 0]
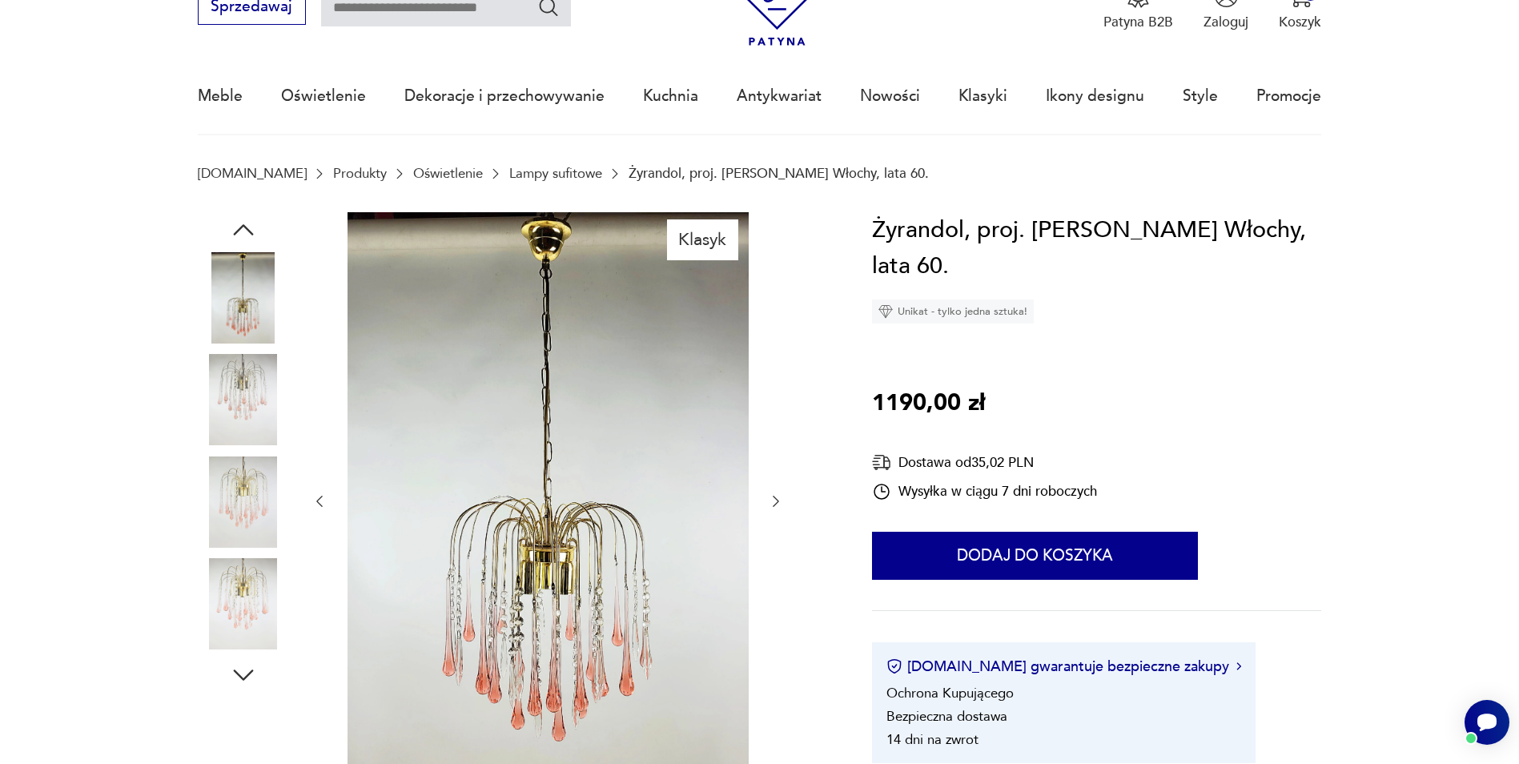
click at [238, 575] on img at bounding box center [243, 603] width 91 height 91
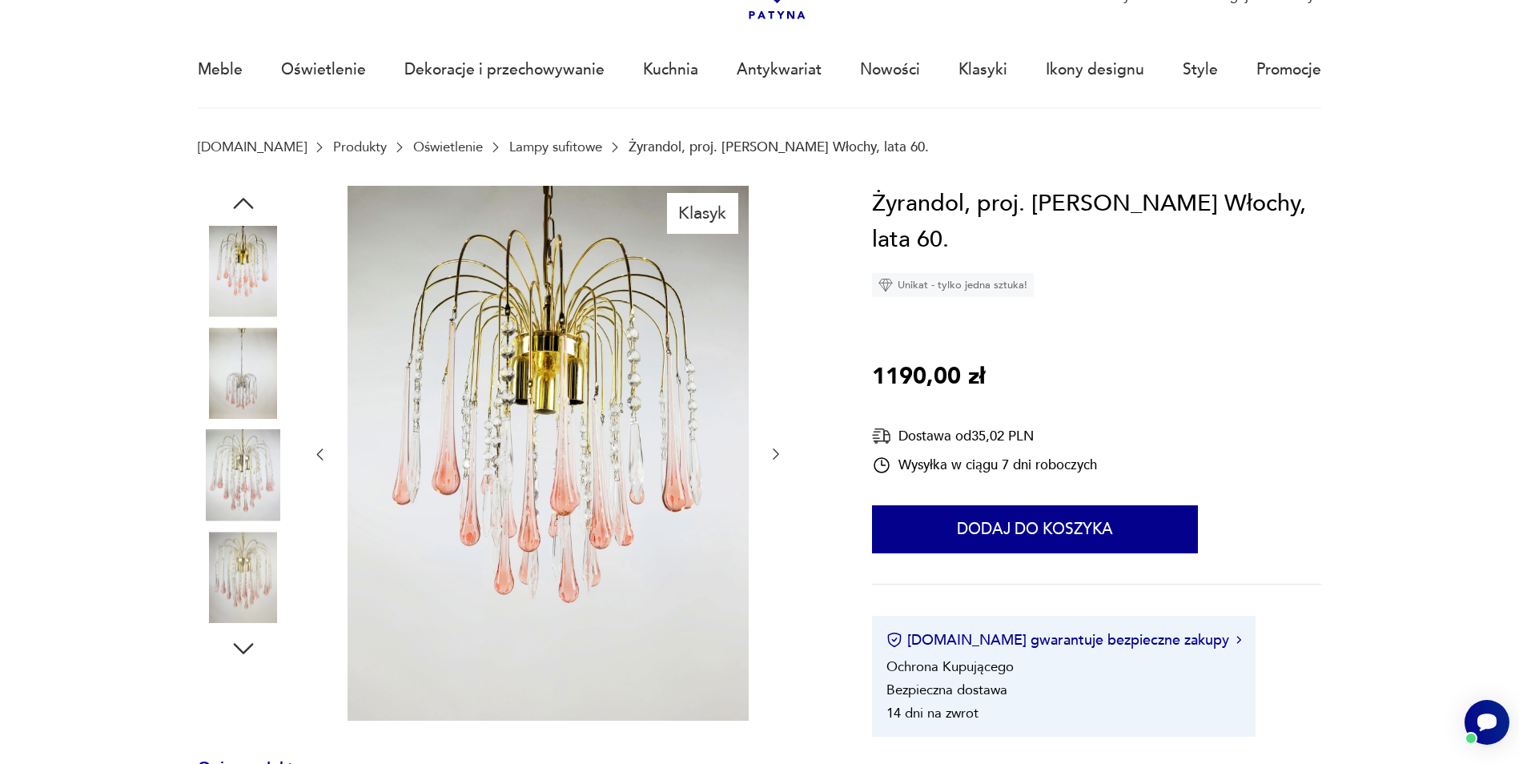
scroll to position [0, 0]
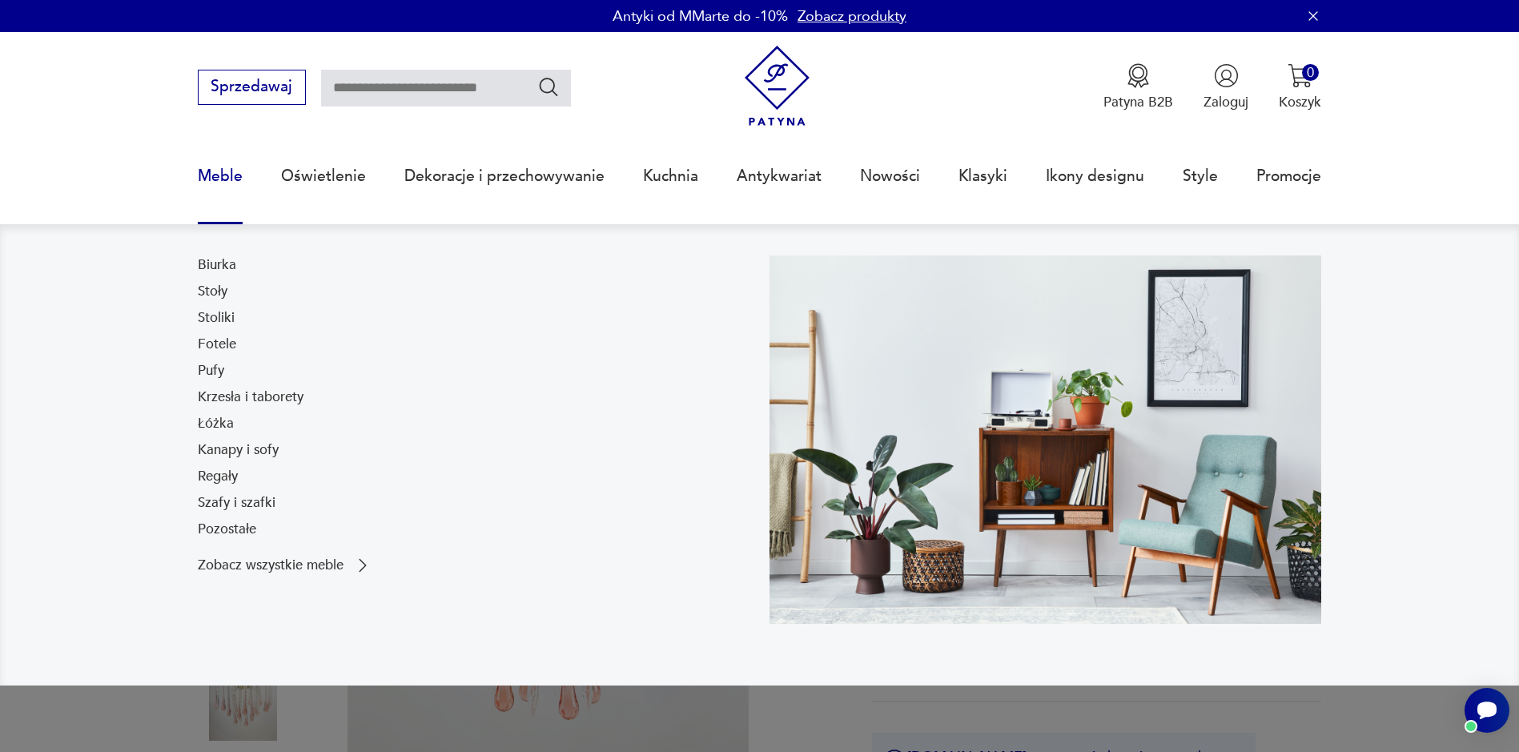
click at [223, 476] on link "Regały" at bounding box center [218, 476] width 40 height 19
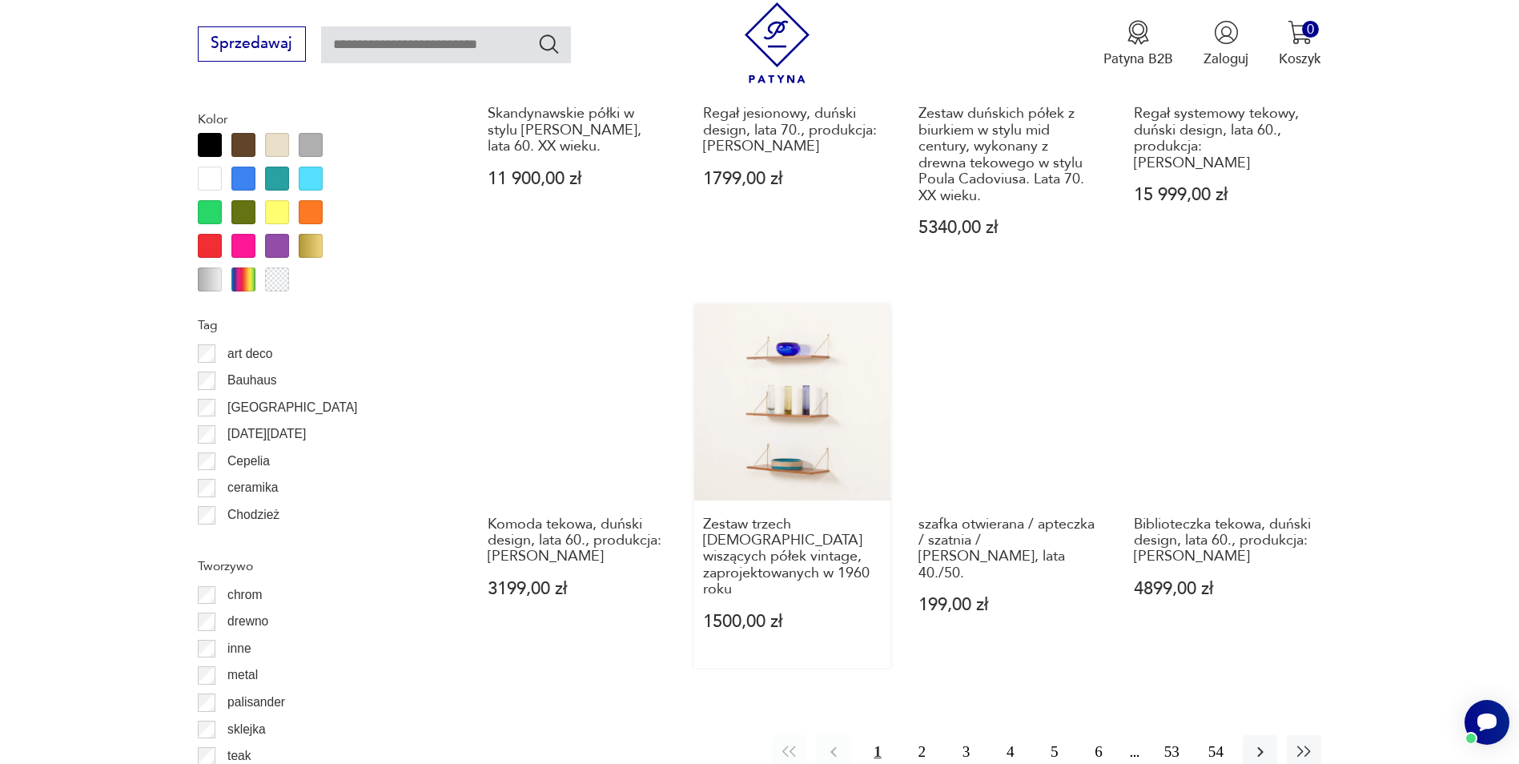
scroll to position [2055, 0]
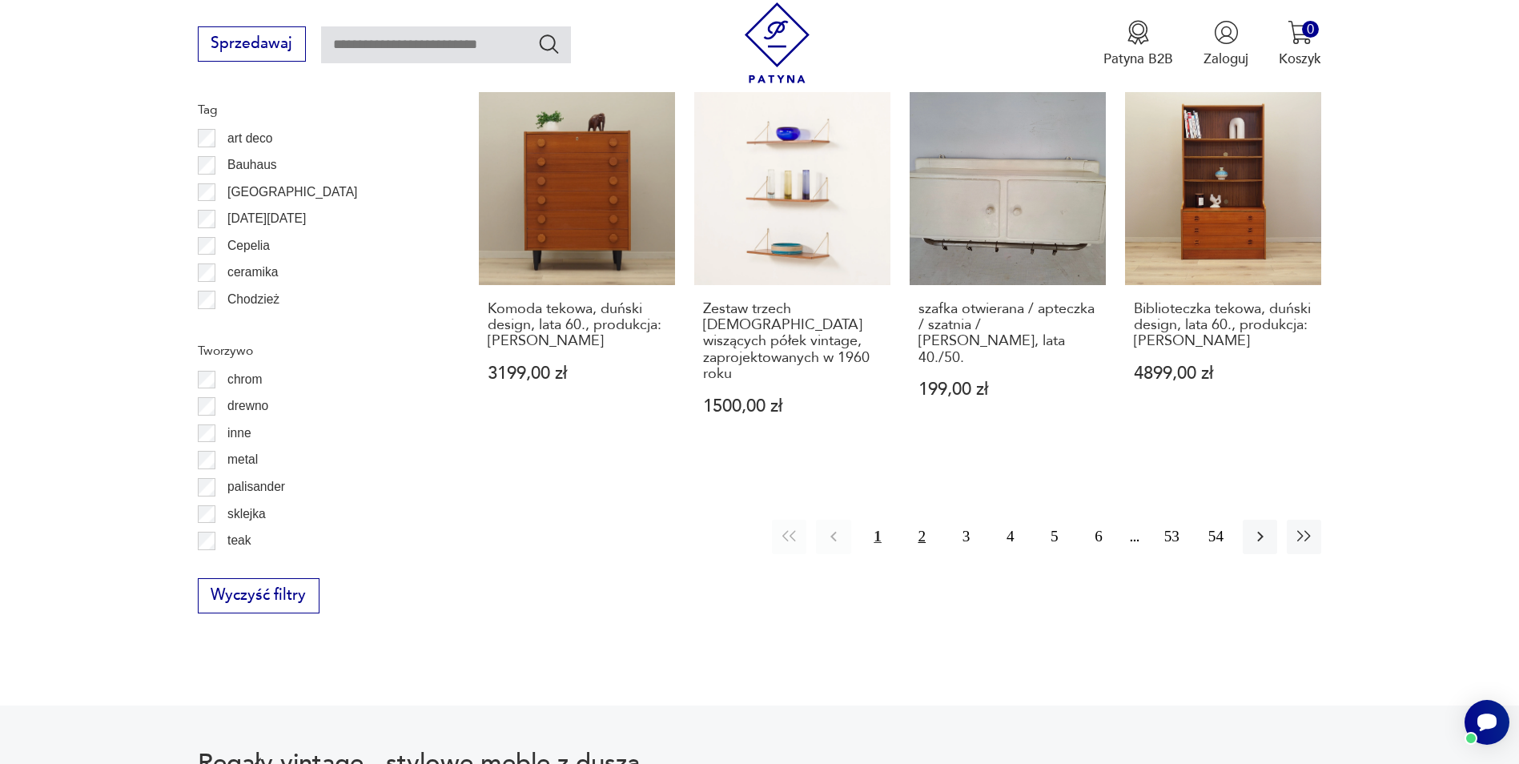
click at [920, 520] on button "2" at bounding box center [922, 537] width 34 height 34
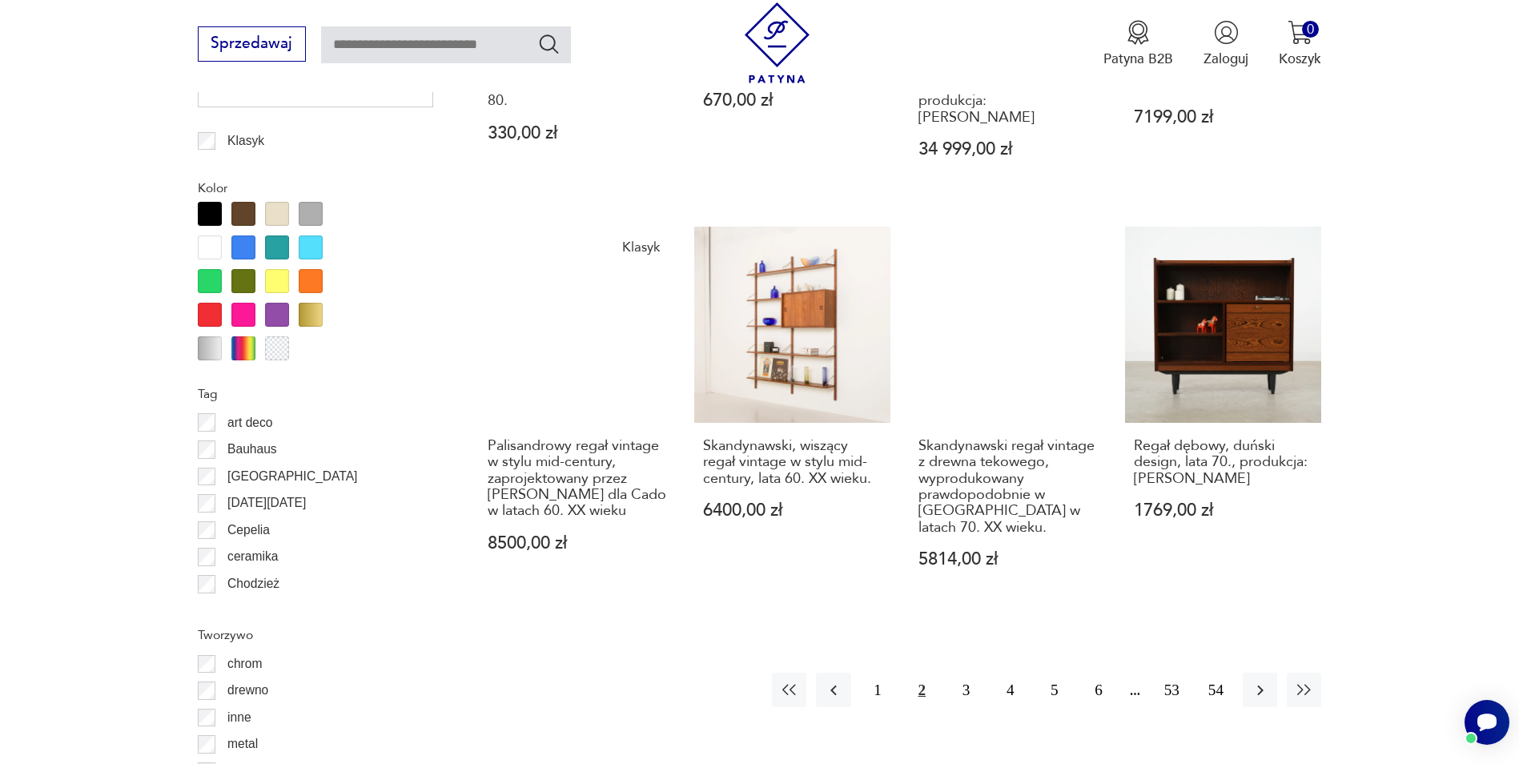
scroll to position [1974, 0]
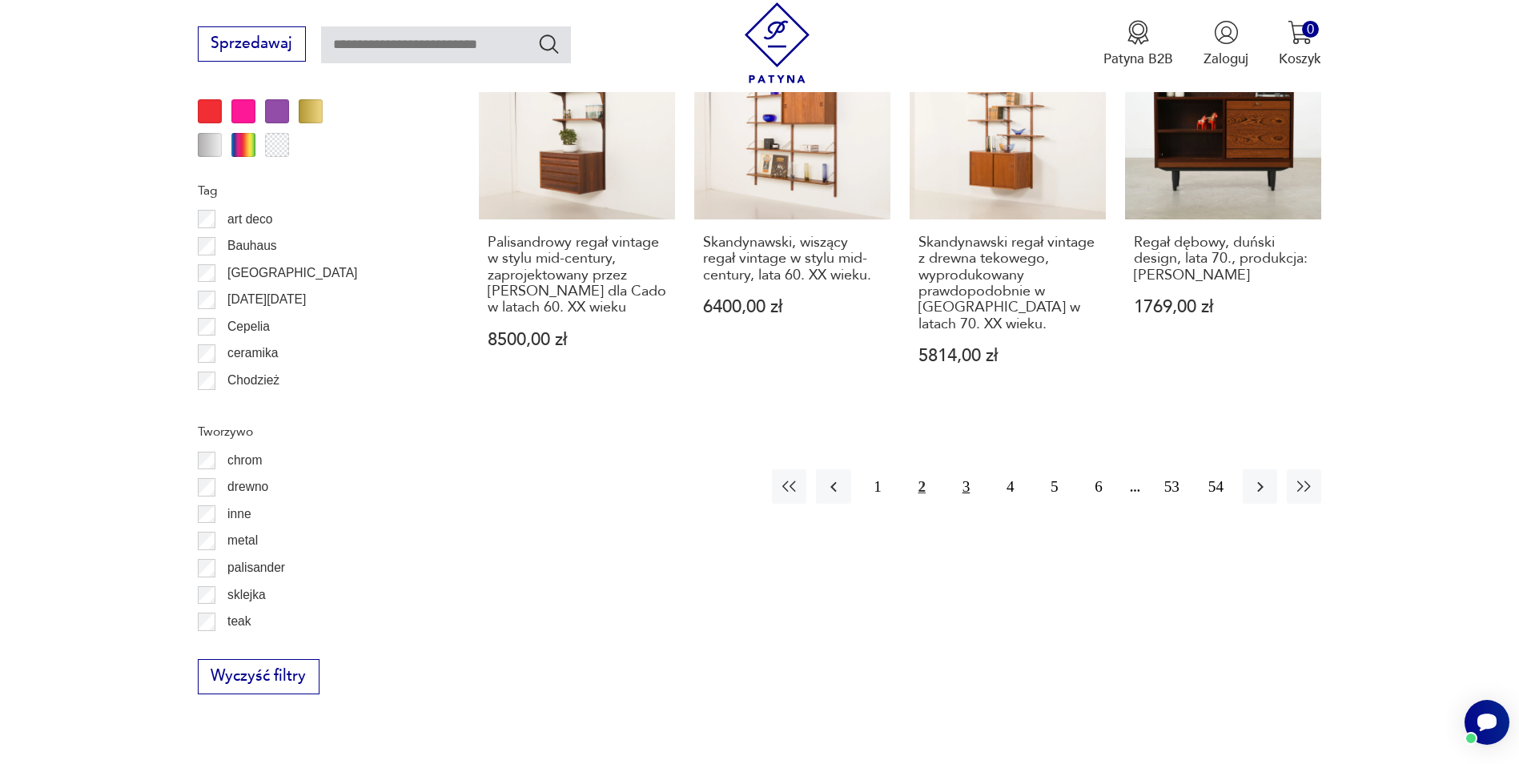
click at [963, 469] on button "3" at bounding box center [966, 486] width 34 height 34
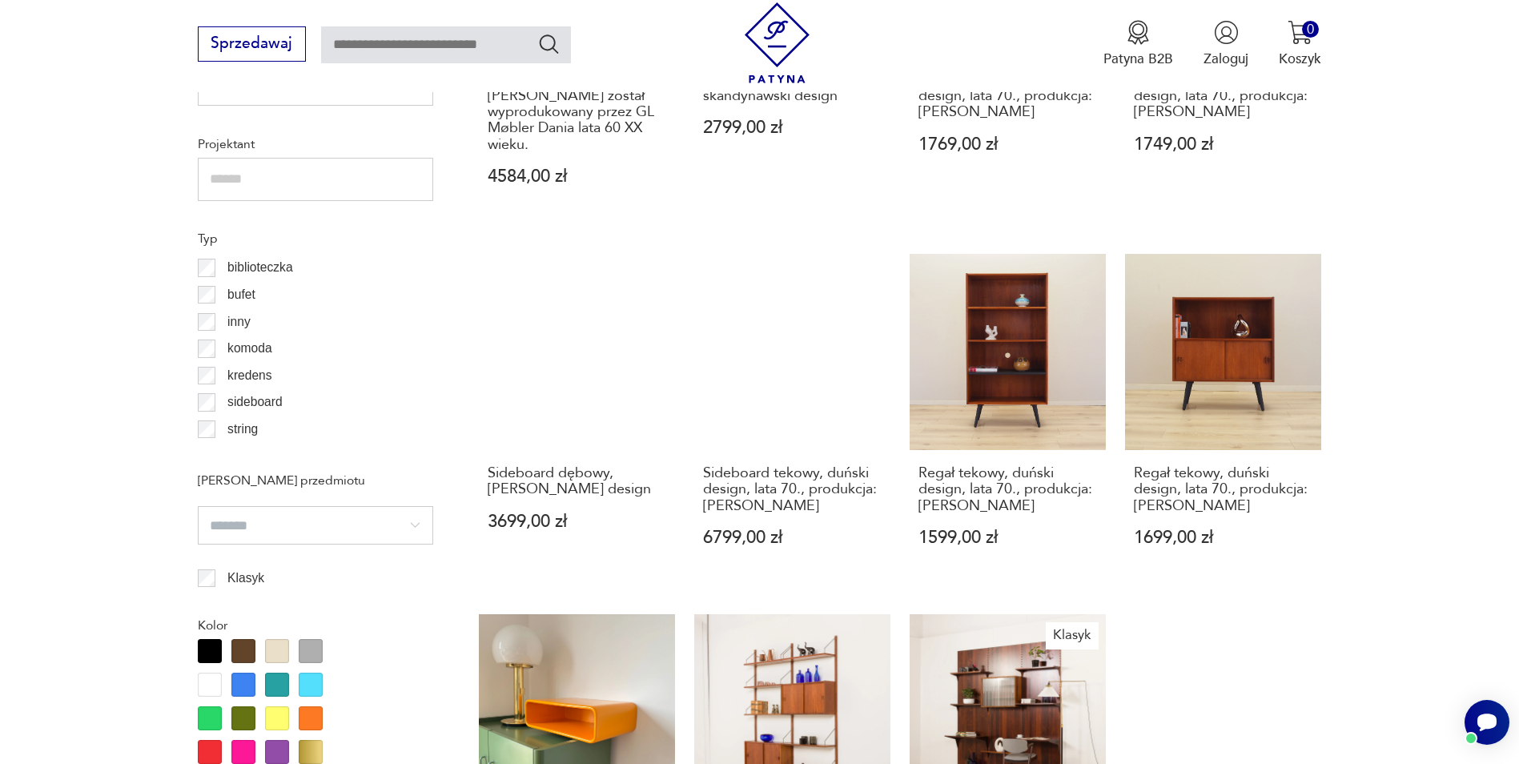
scroll to position [1654, 0]
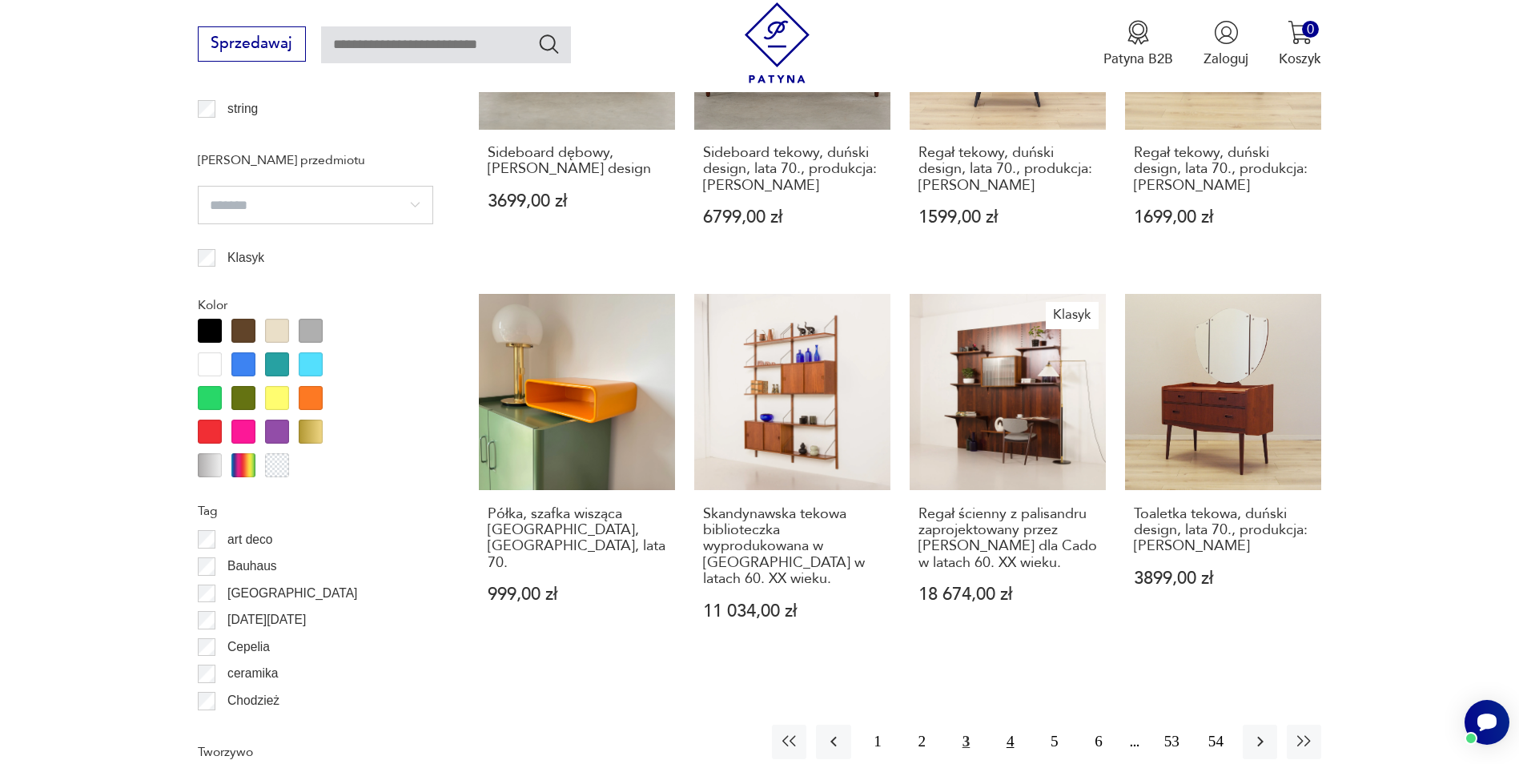
click at [1006, 725] on button "4" at bounding box center [1010, 742] width 34 height 34
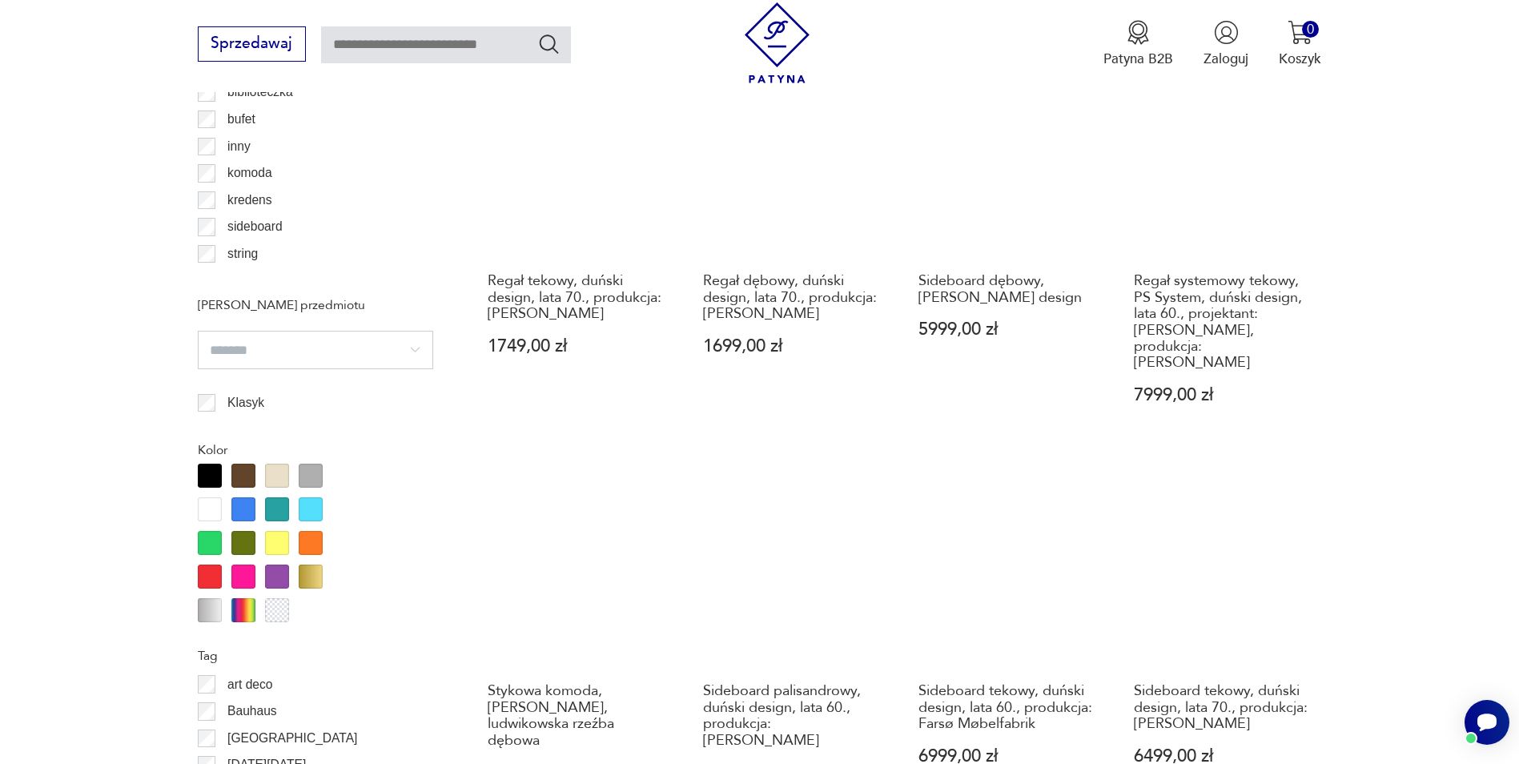
scroll to position [1734, 0]
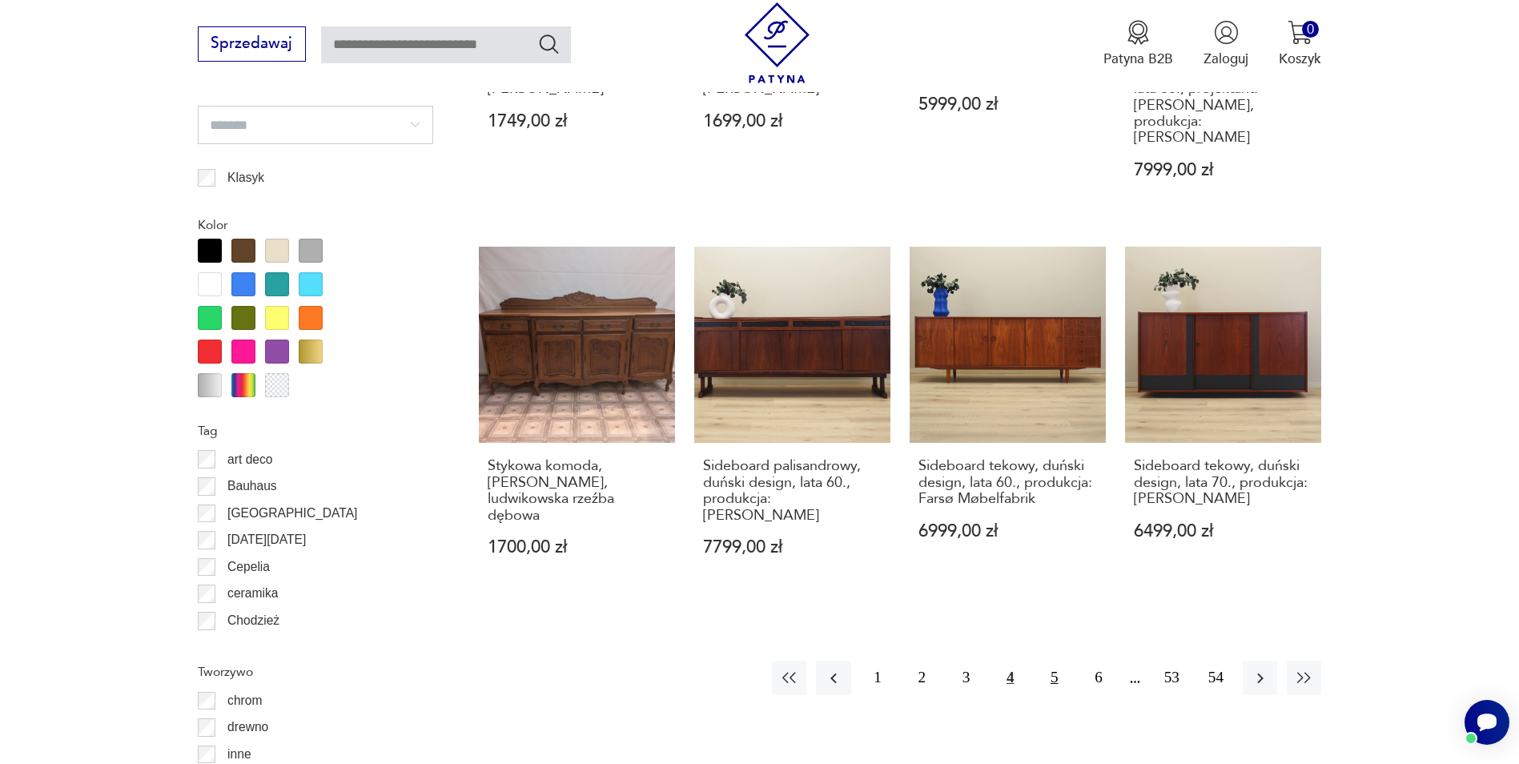
click at [1056, 661] on button "5" at bounding box center [1054, 678] width 34 height 34
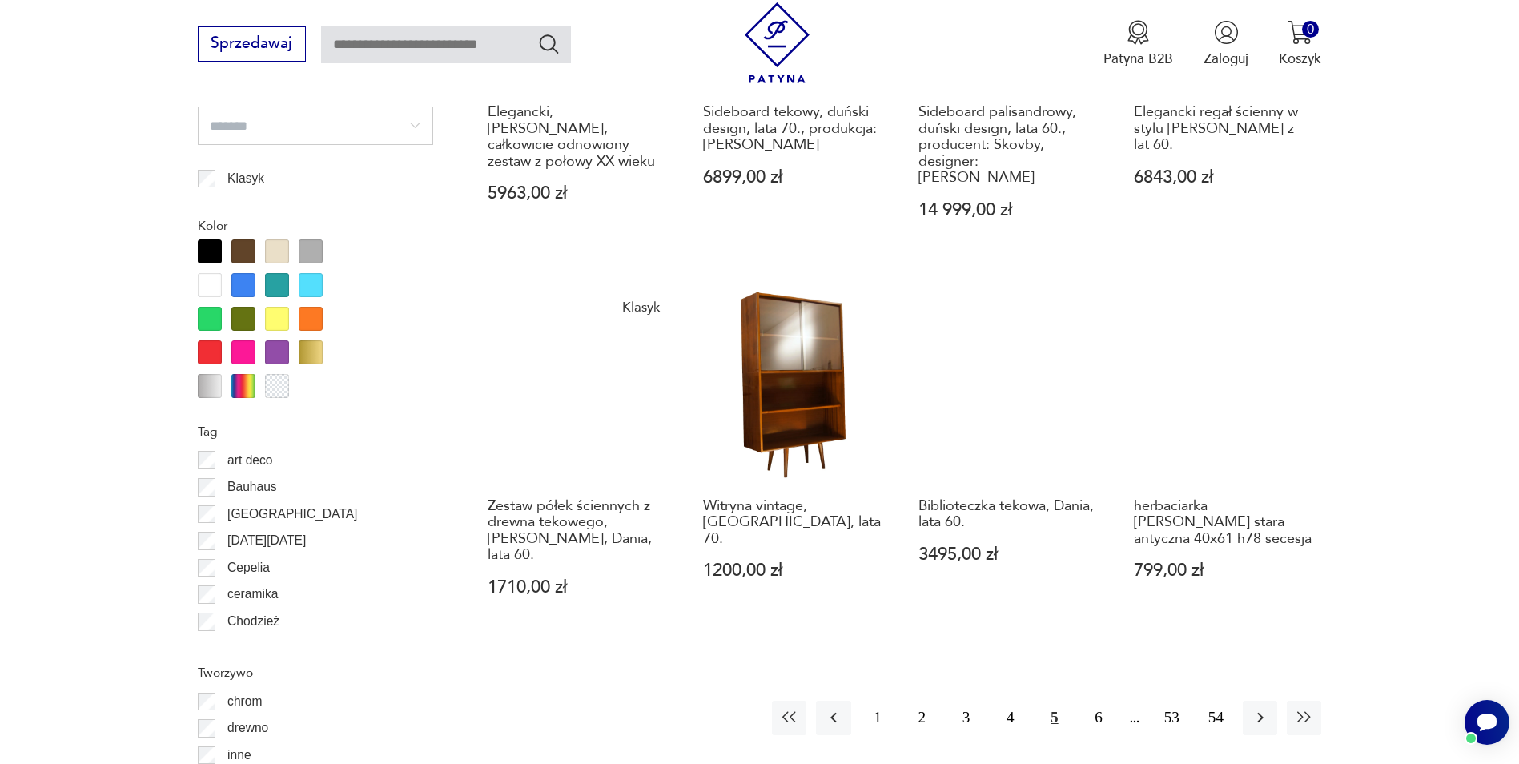
scroll to position [1734, 0]
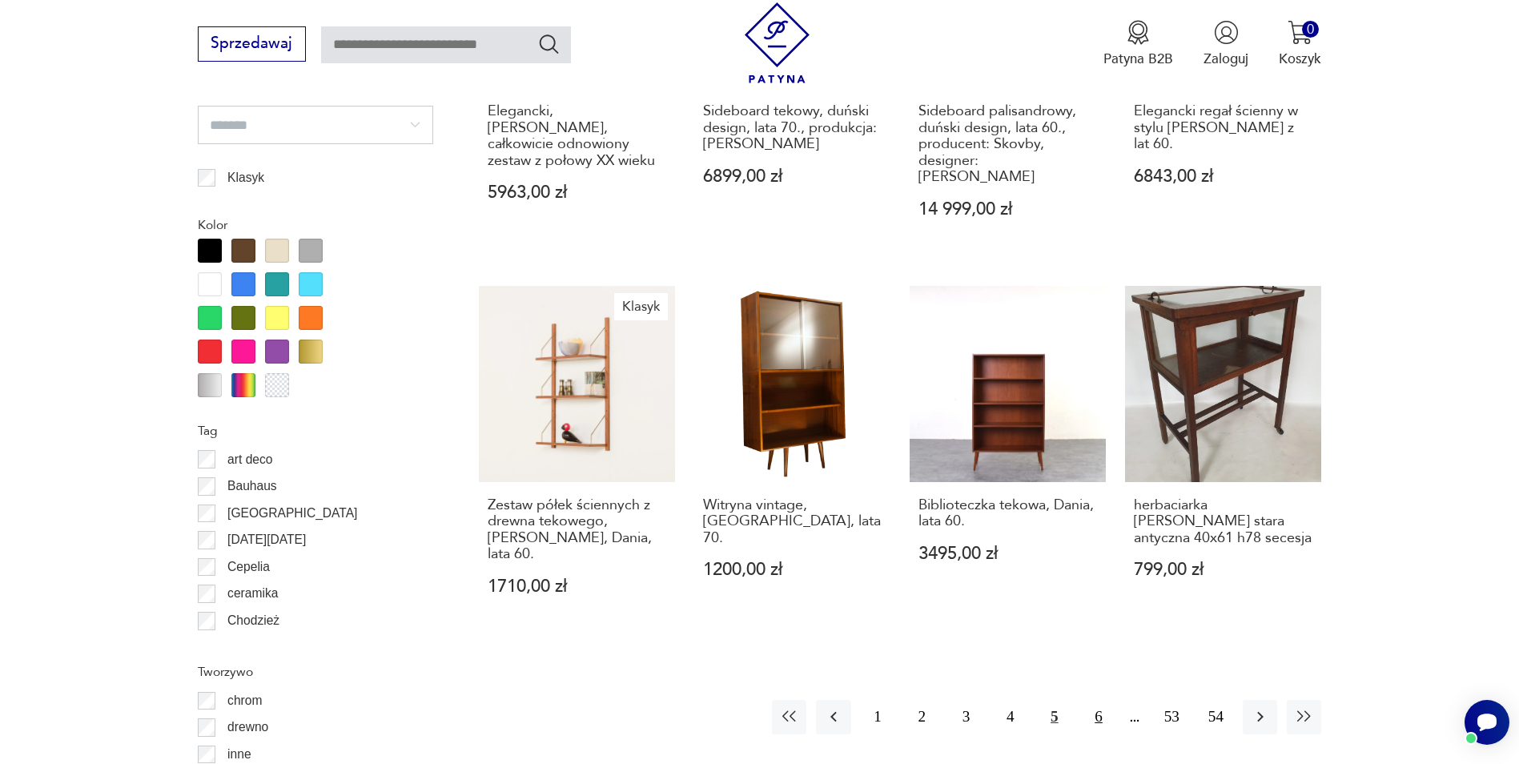
click at [1094, 700] on button "6" at bounding box center [1098, 717] width 34 height 34
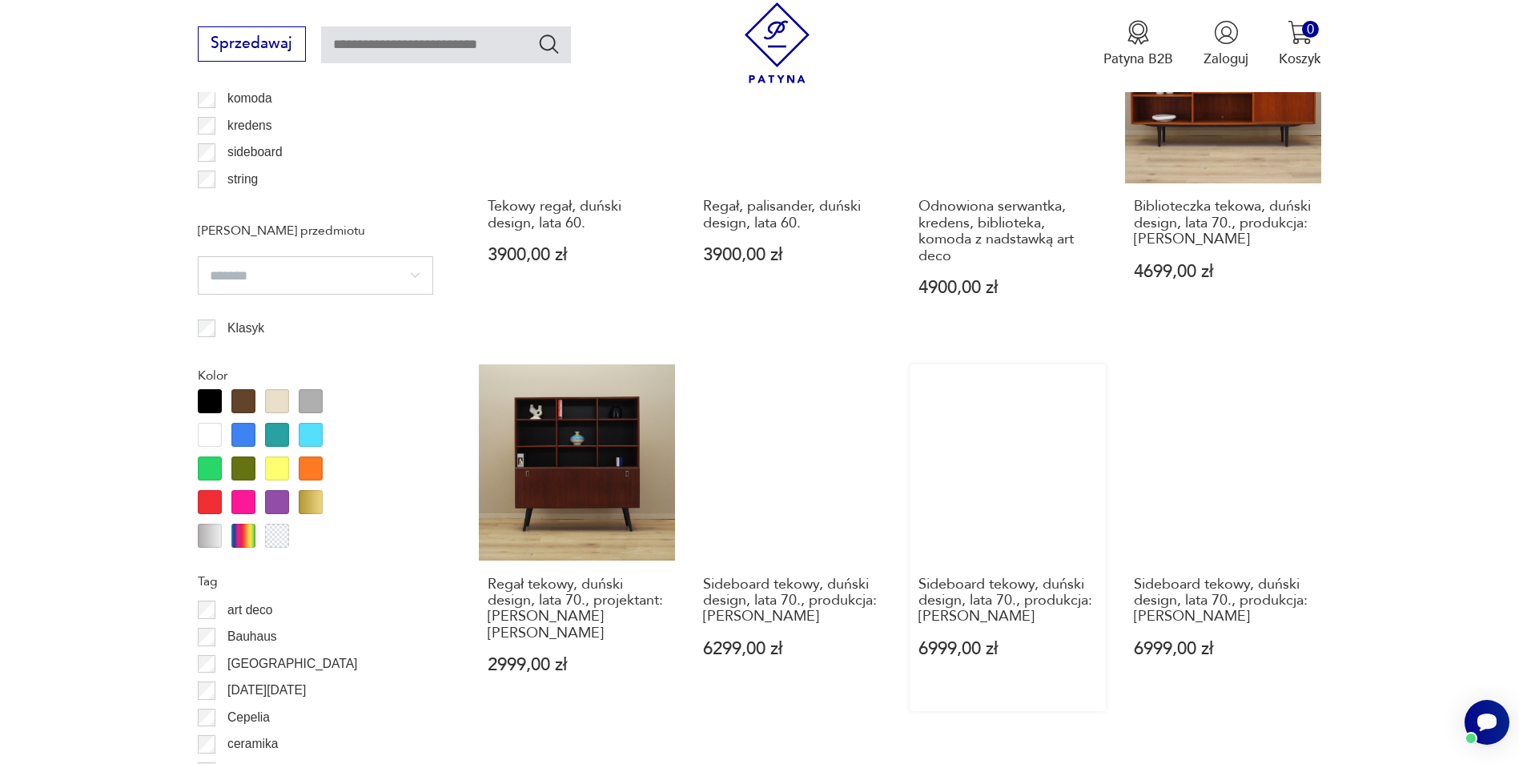
scroll to position [1894, 0]
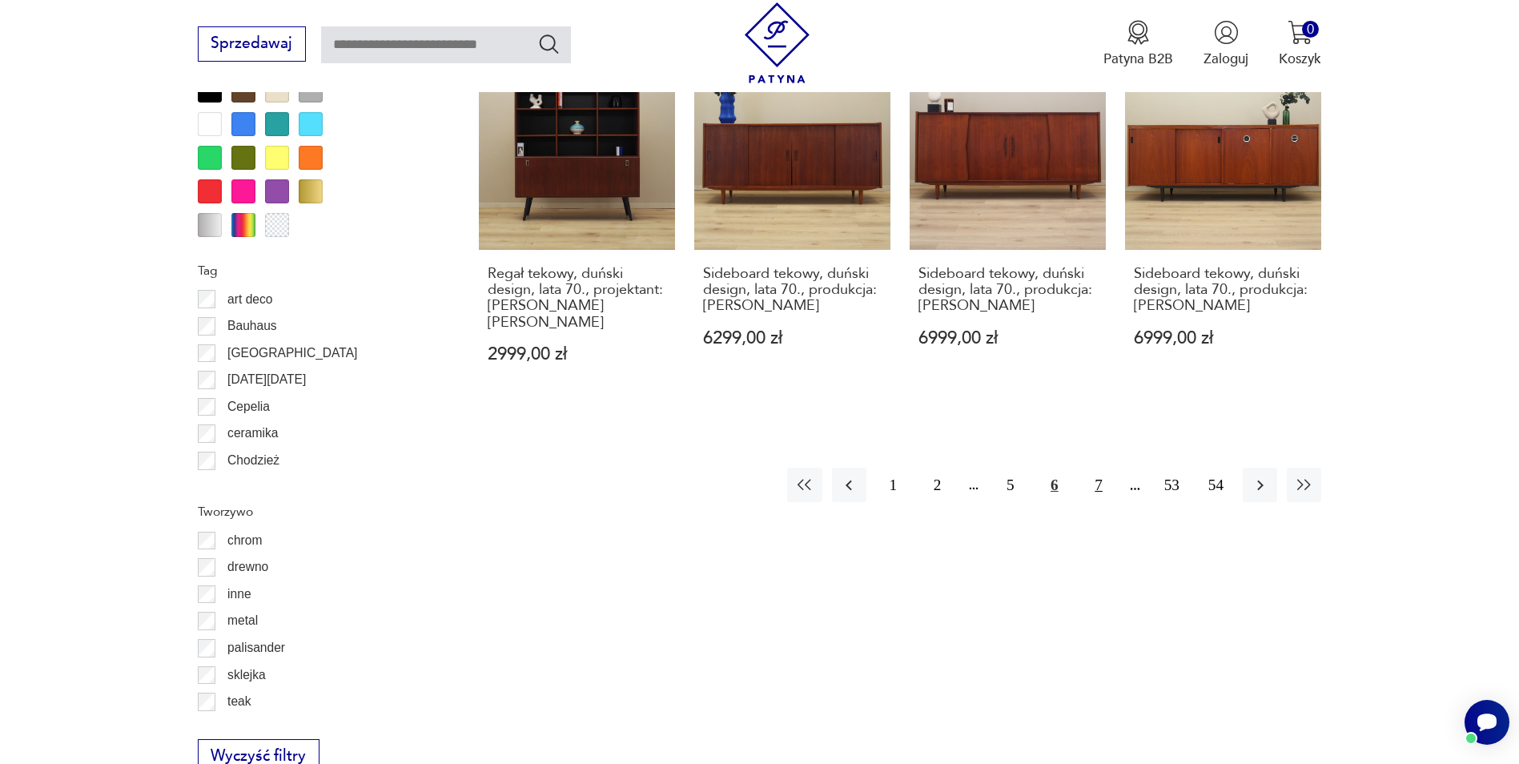
click at [1090, 468] on button "7" at bounding box center [1098, 485] width 34 height 34
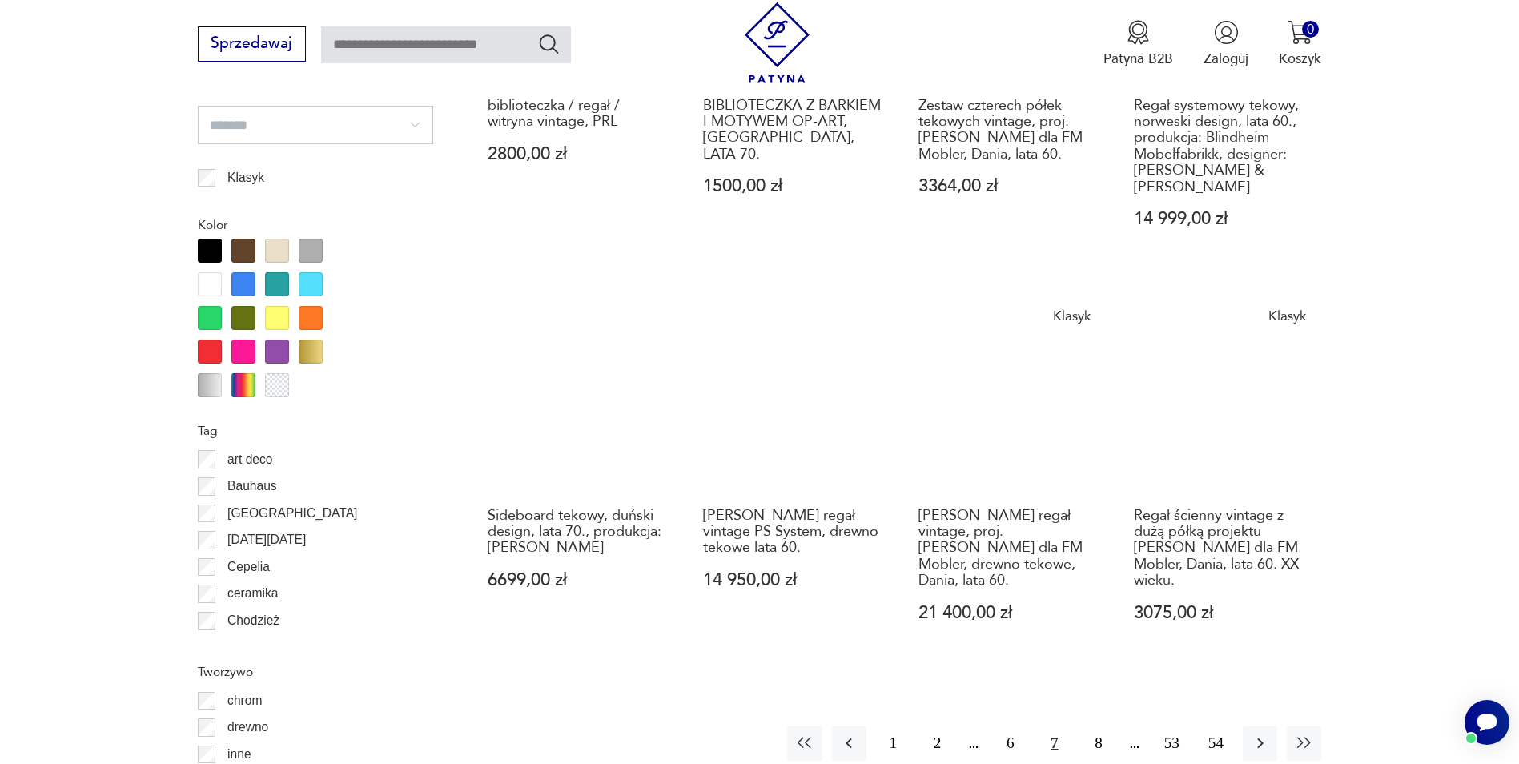
scroll to position [1974, 0]
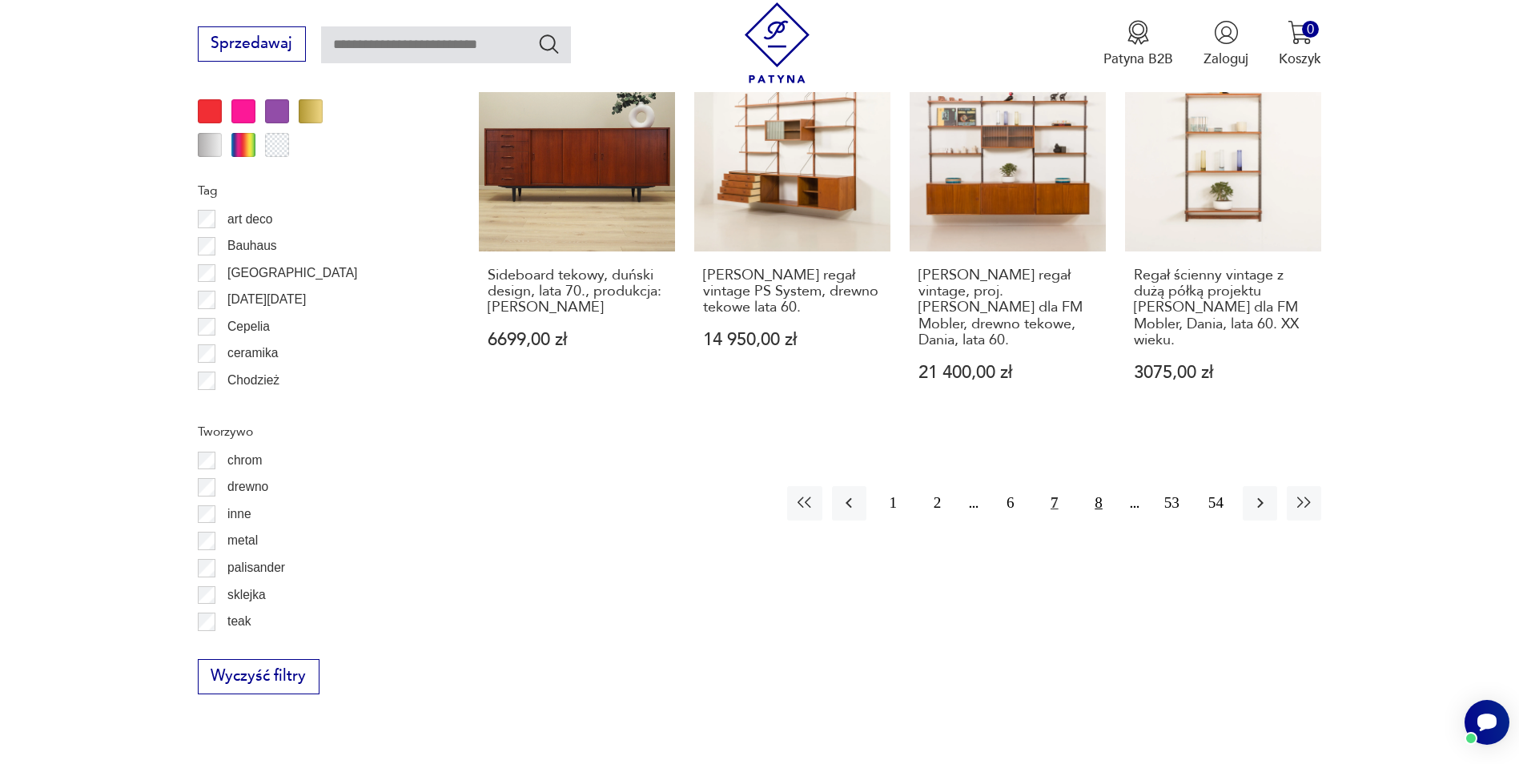
click at [1094, 487] on button "8" at bounding box center [1098, 503] width 34 height 34
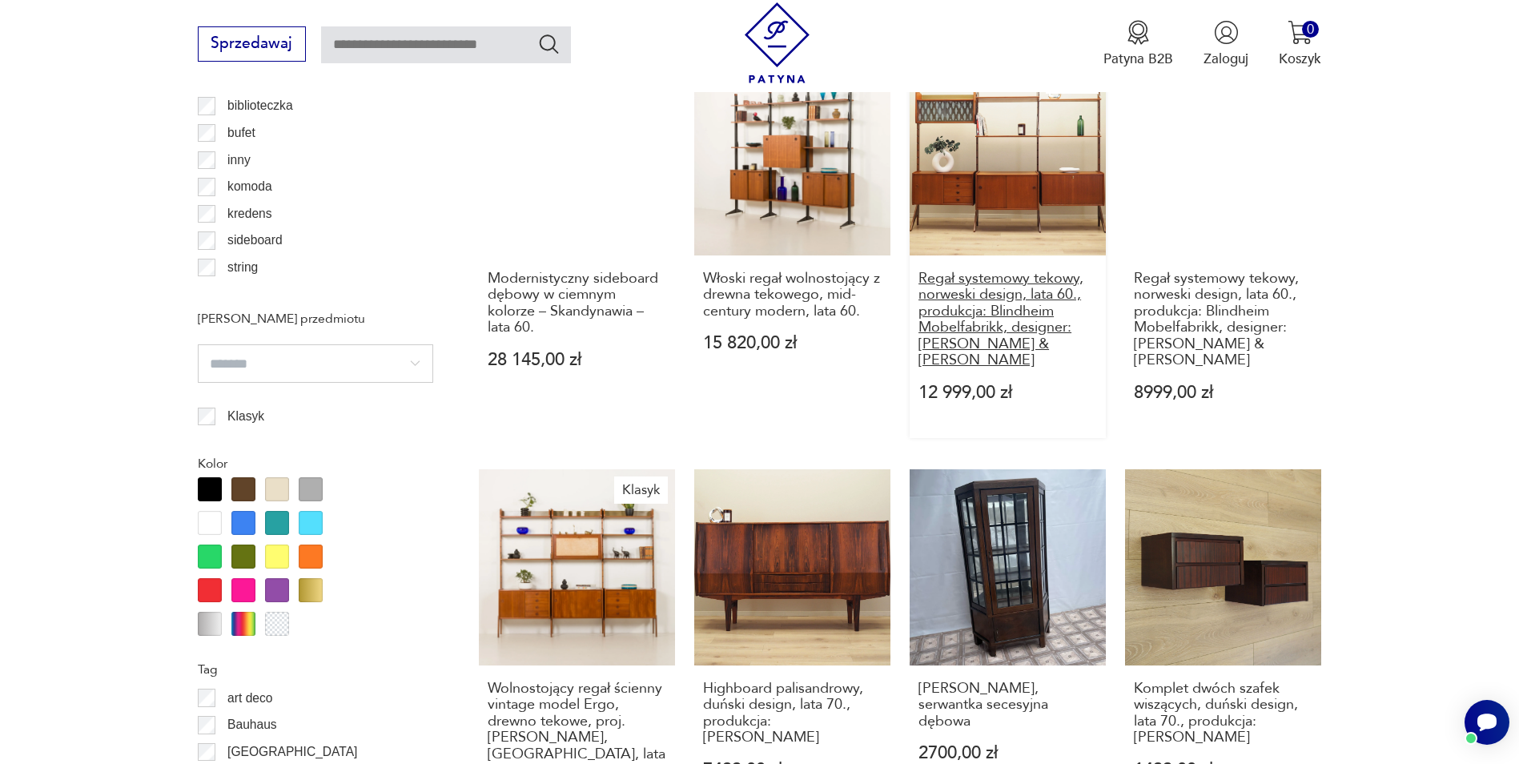
scroll to position [1814, 0]
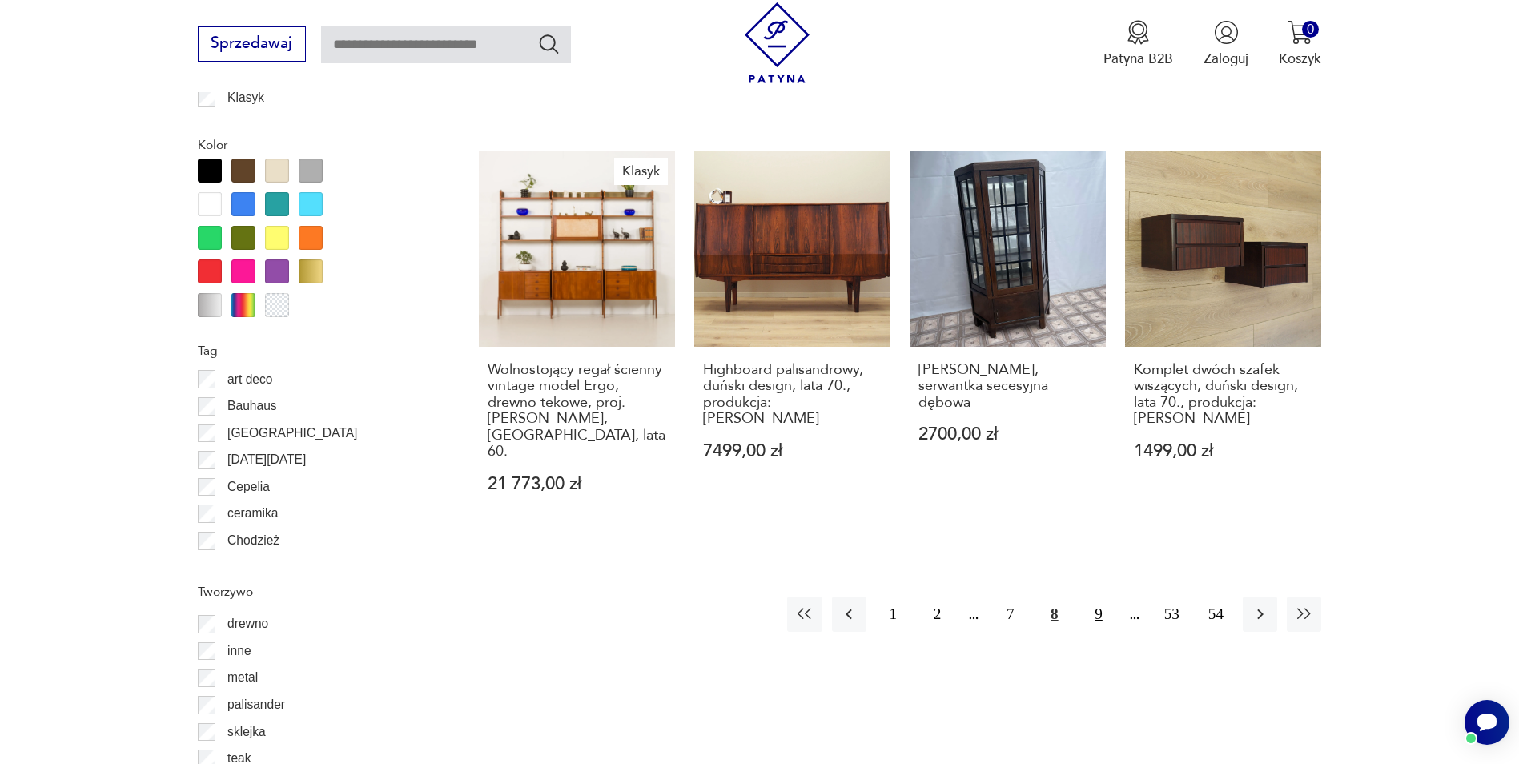
click at [1098, 596] on button "9" at bounding box center [1098, 613] width 34 height 34
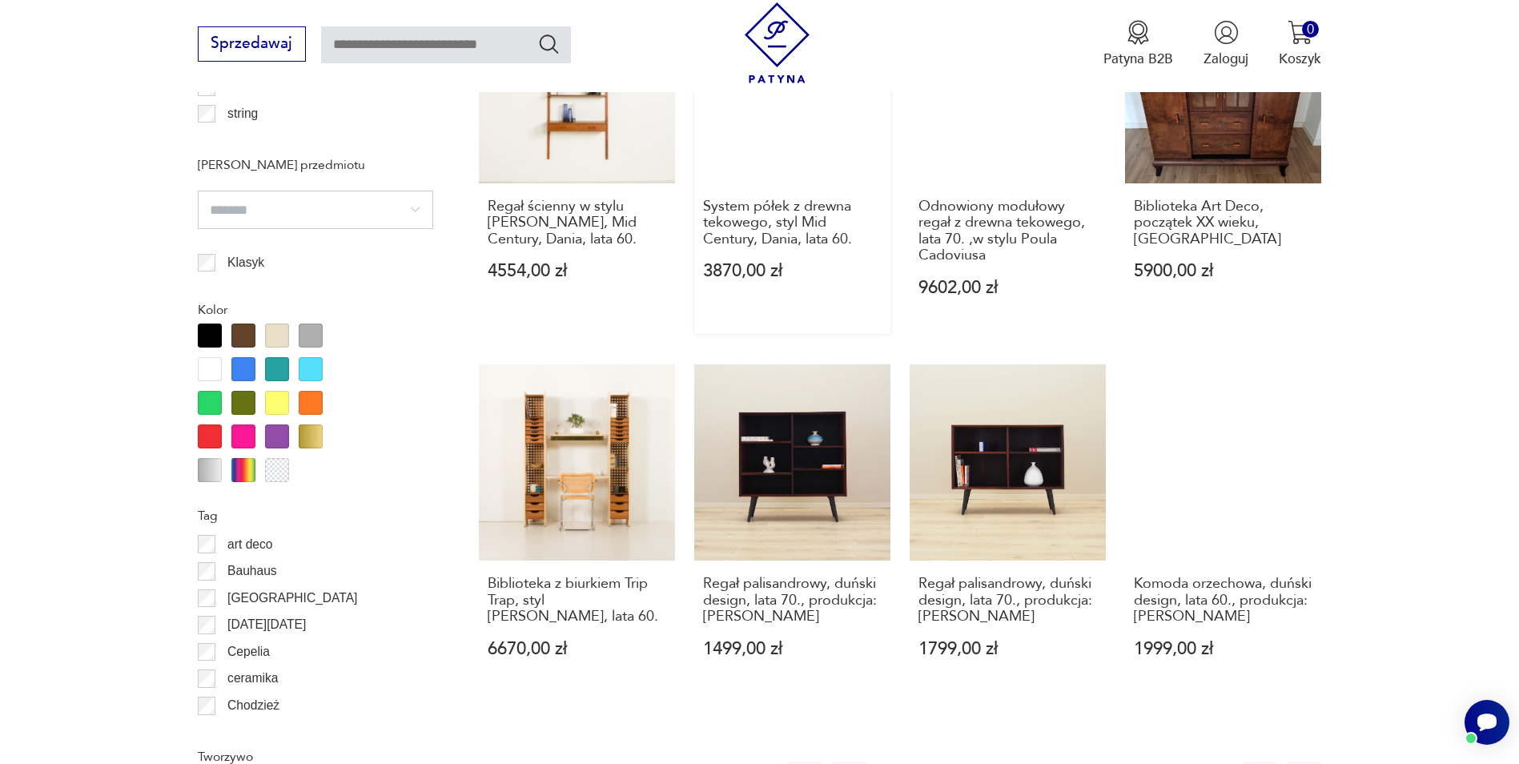
scroll to position [1654, 0]
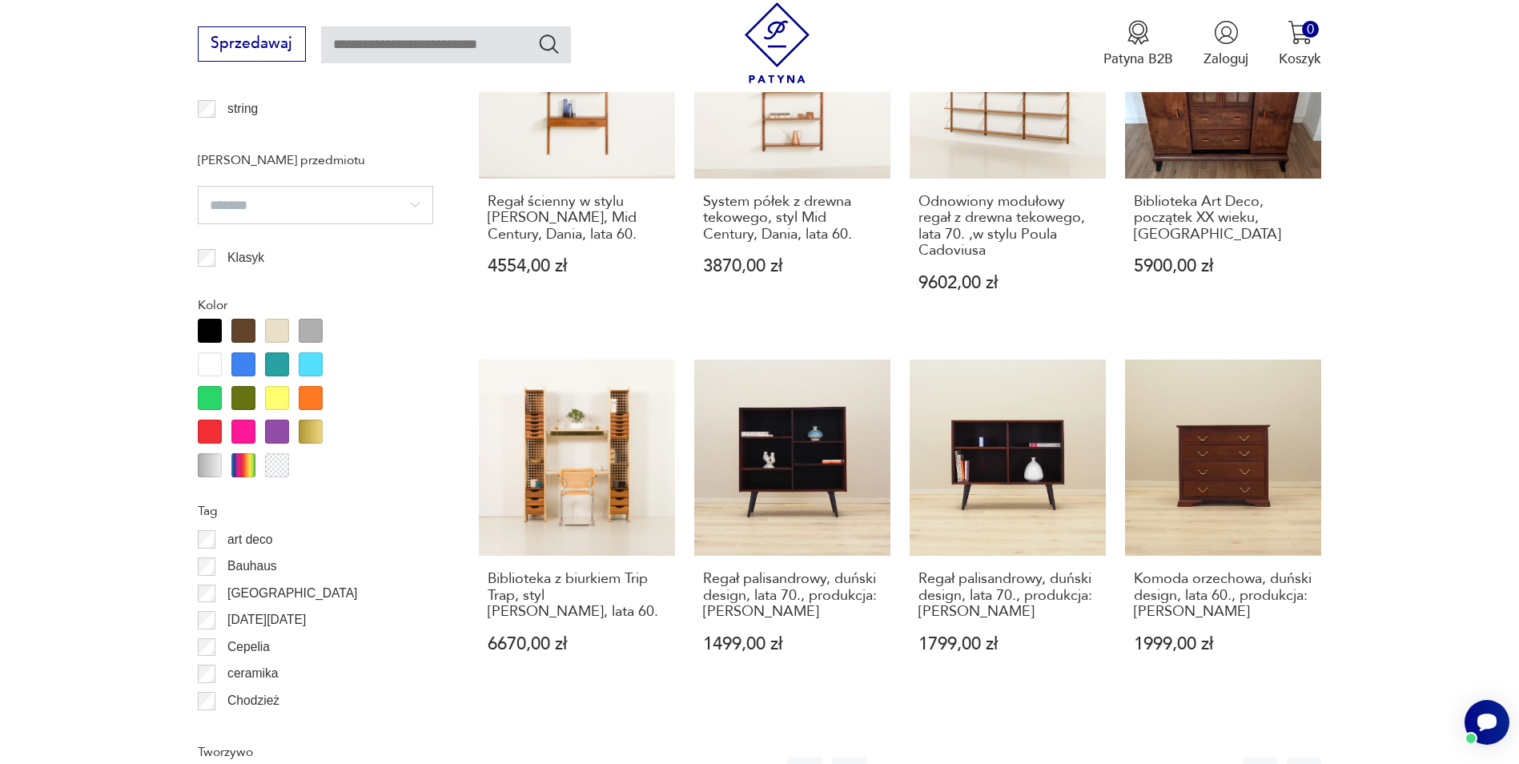
click at [1090, 757] on button "10" at bounding box center [1098, 774] width 34 height 34
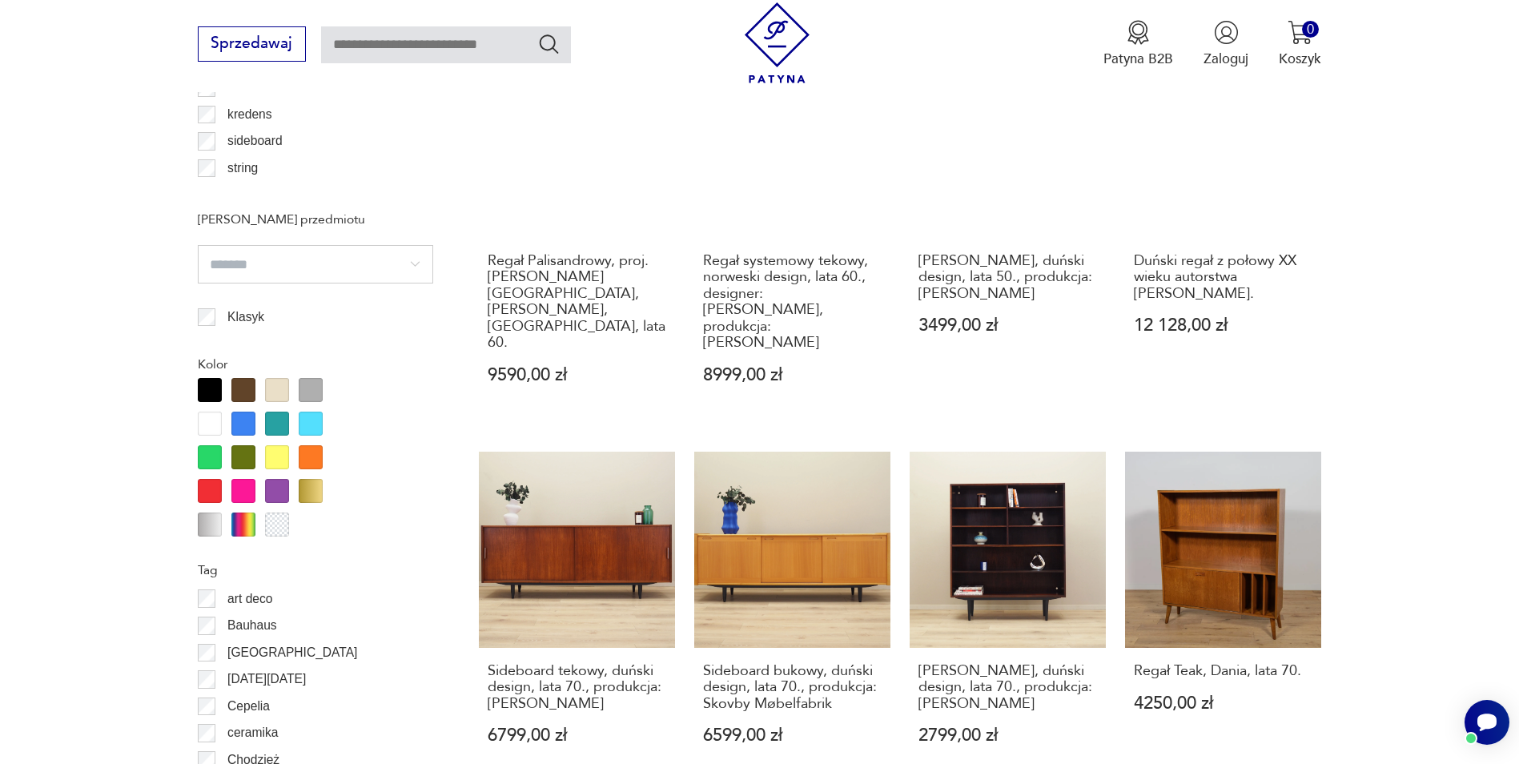
scroll to position [1894, 0]
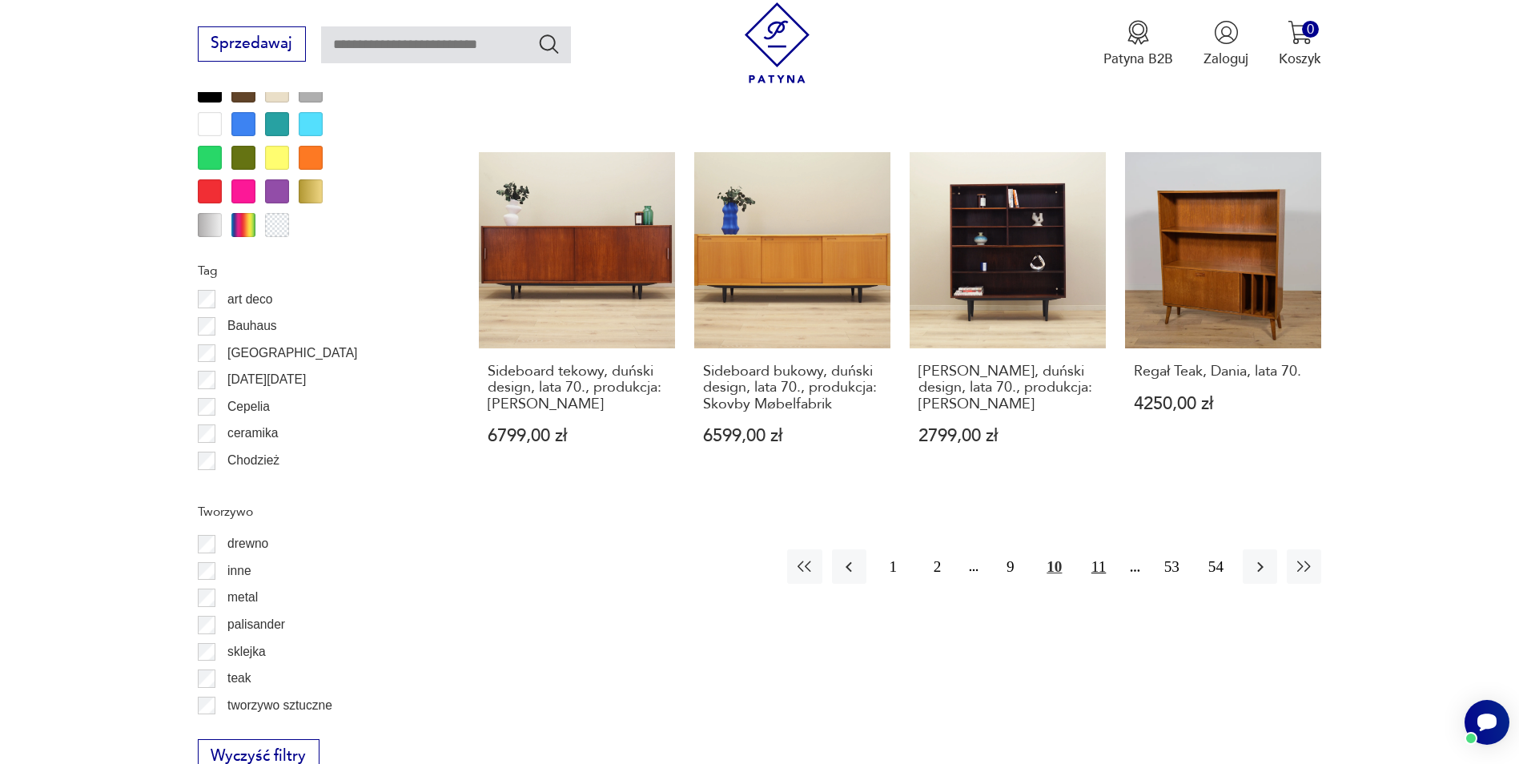
click at [1097, 549] on button "11" at bounding box center [1098, 566] width 34 height 34
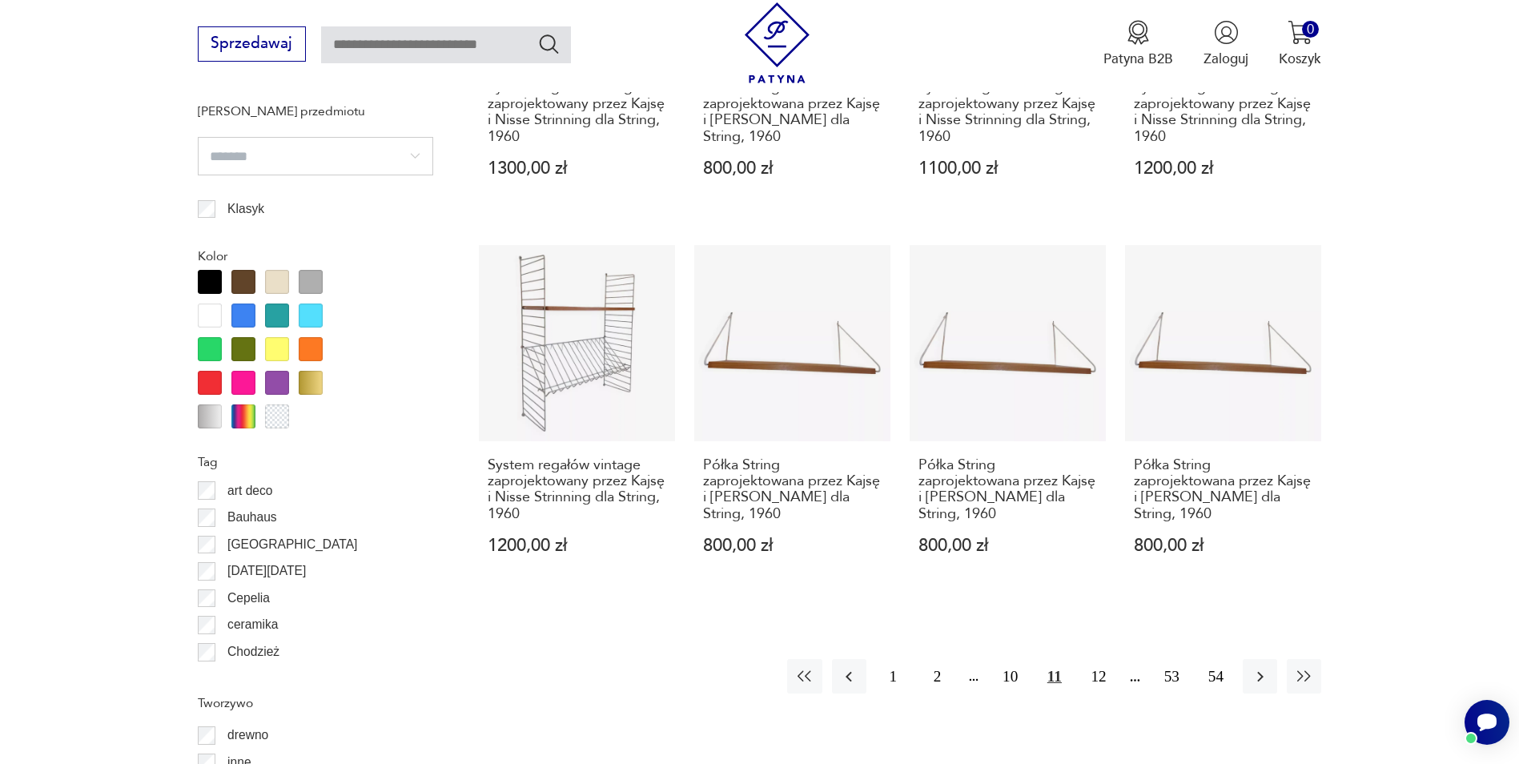
scroll to position [2135, 0]
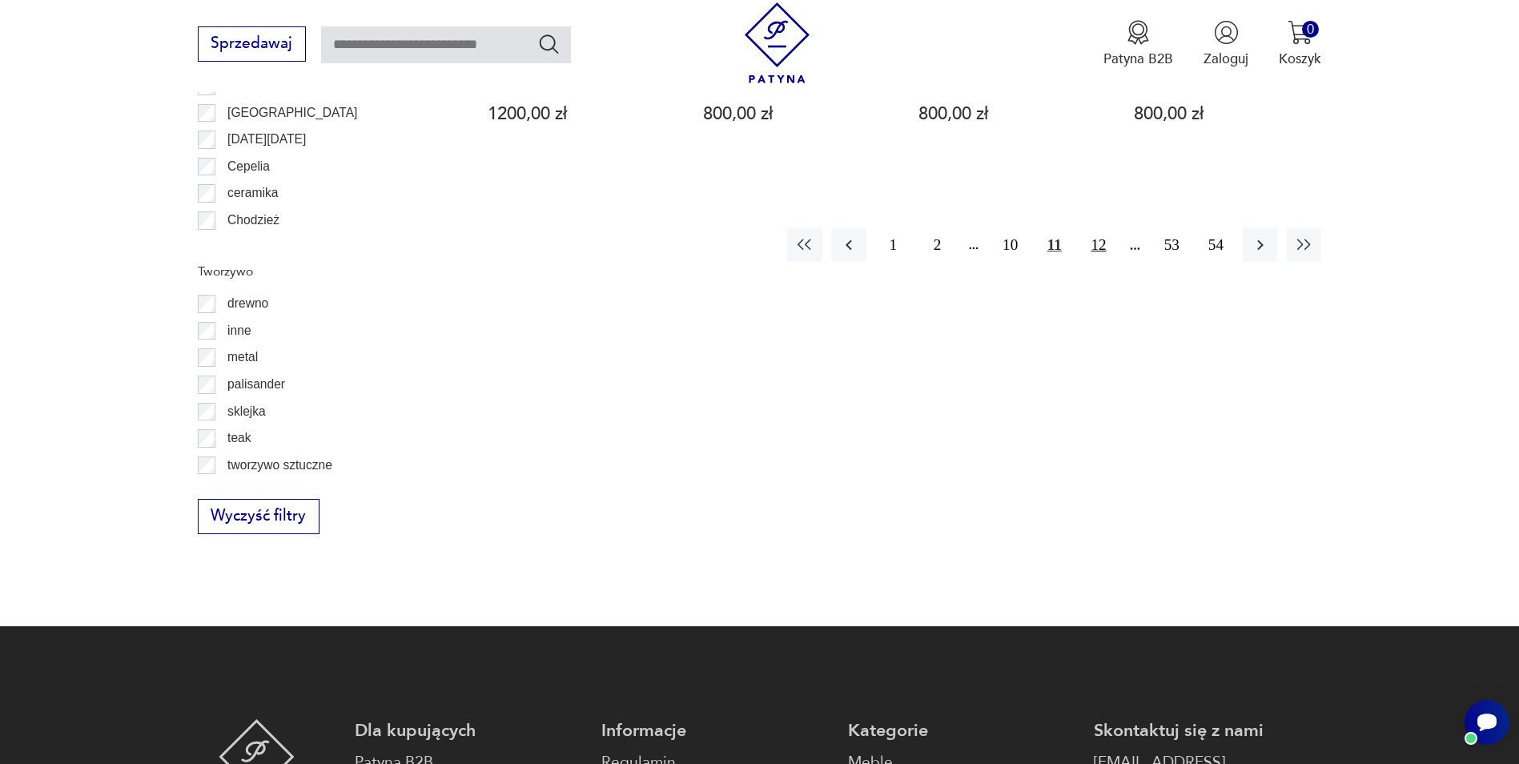
click at [1090, 227] on button "12" at bounding box center [1098, 244] width 34 height 34
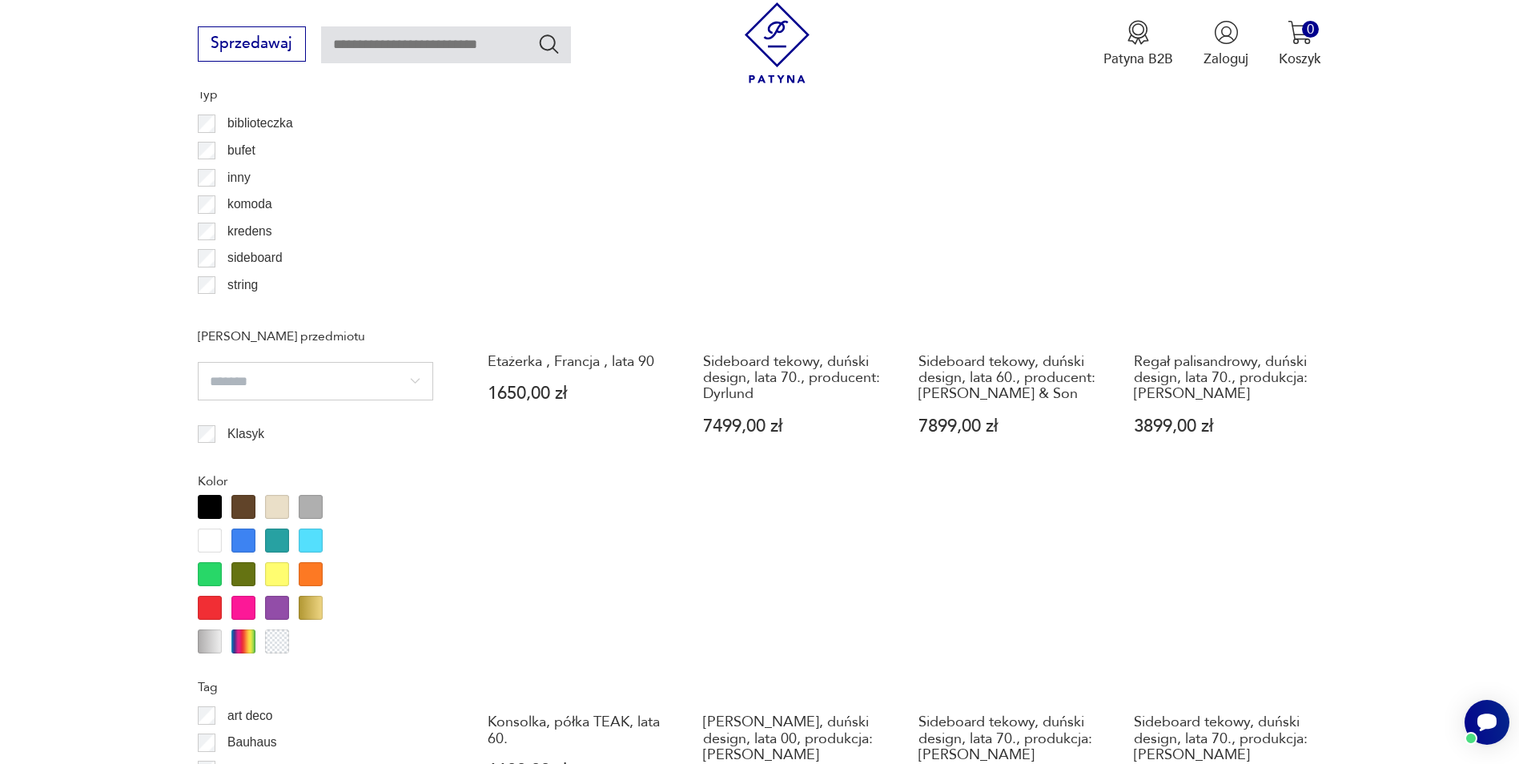
scroll to position [1734, 0]
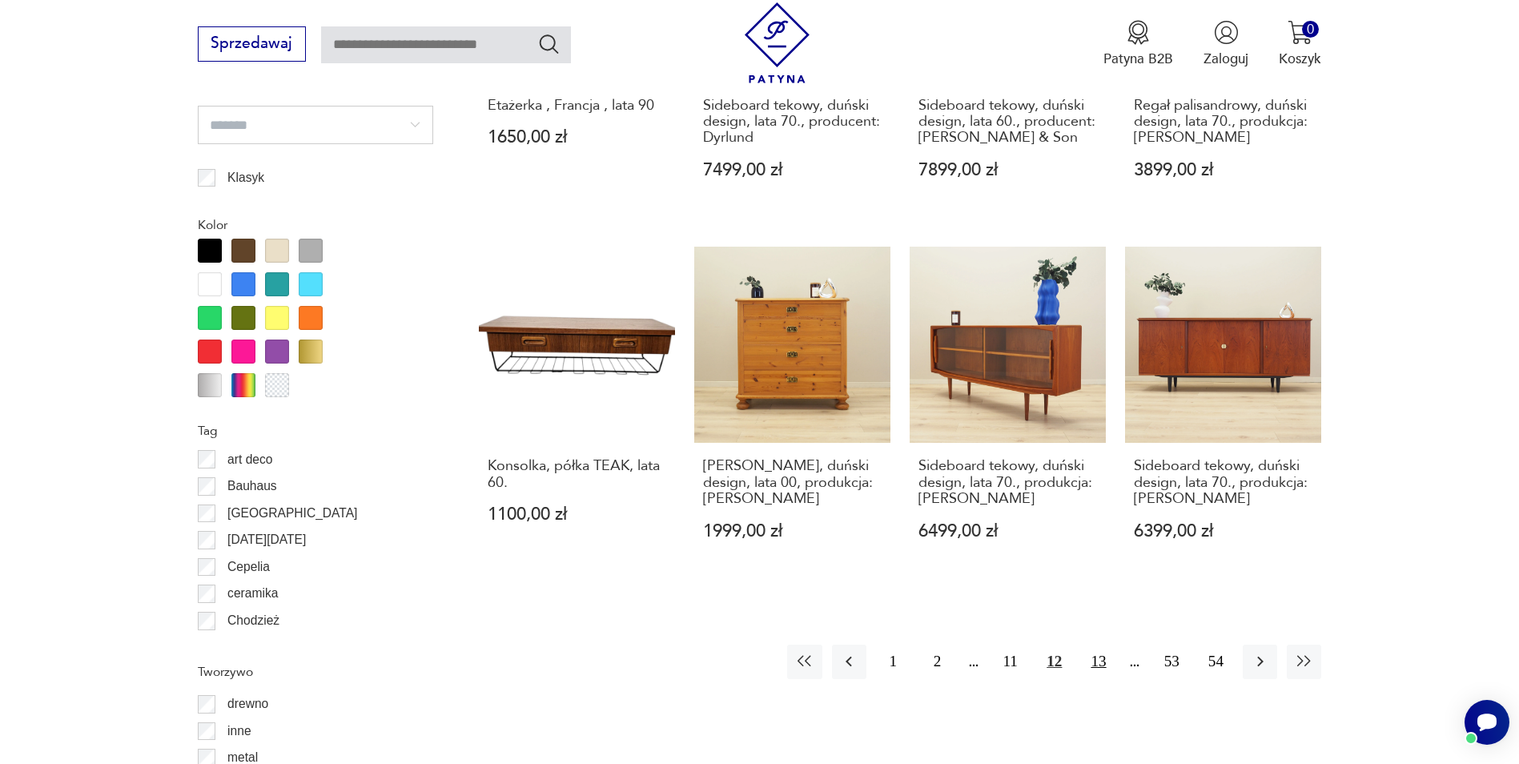
click at [1101, 645] on button "13" at bounding box center [1098, 662] width 34 height 34
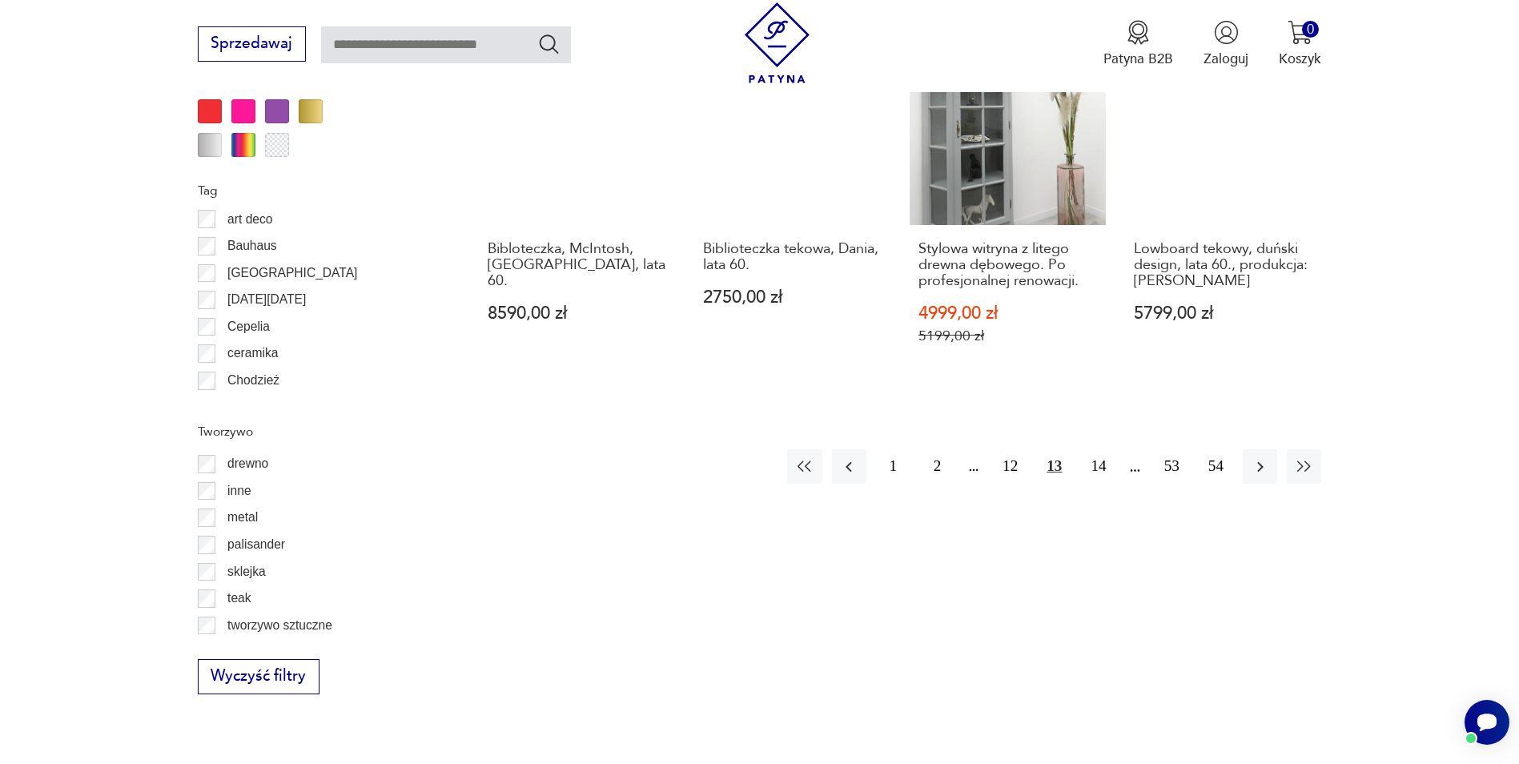
scroll to position [1894, 0]
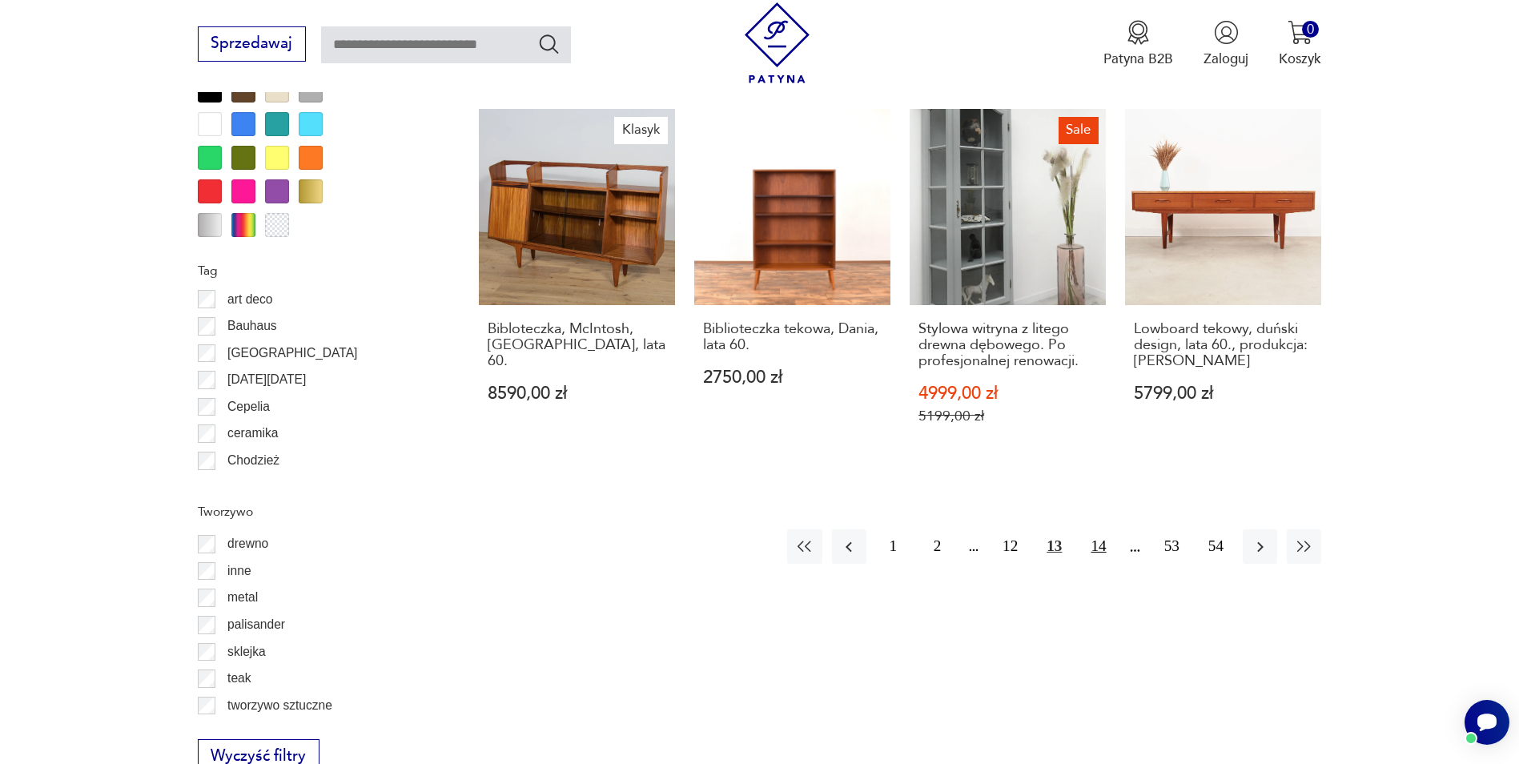
click at [1086, 529] on button "14" at bounding box center [1098, 546] width 34 height 34
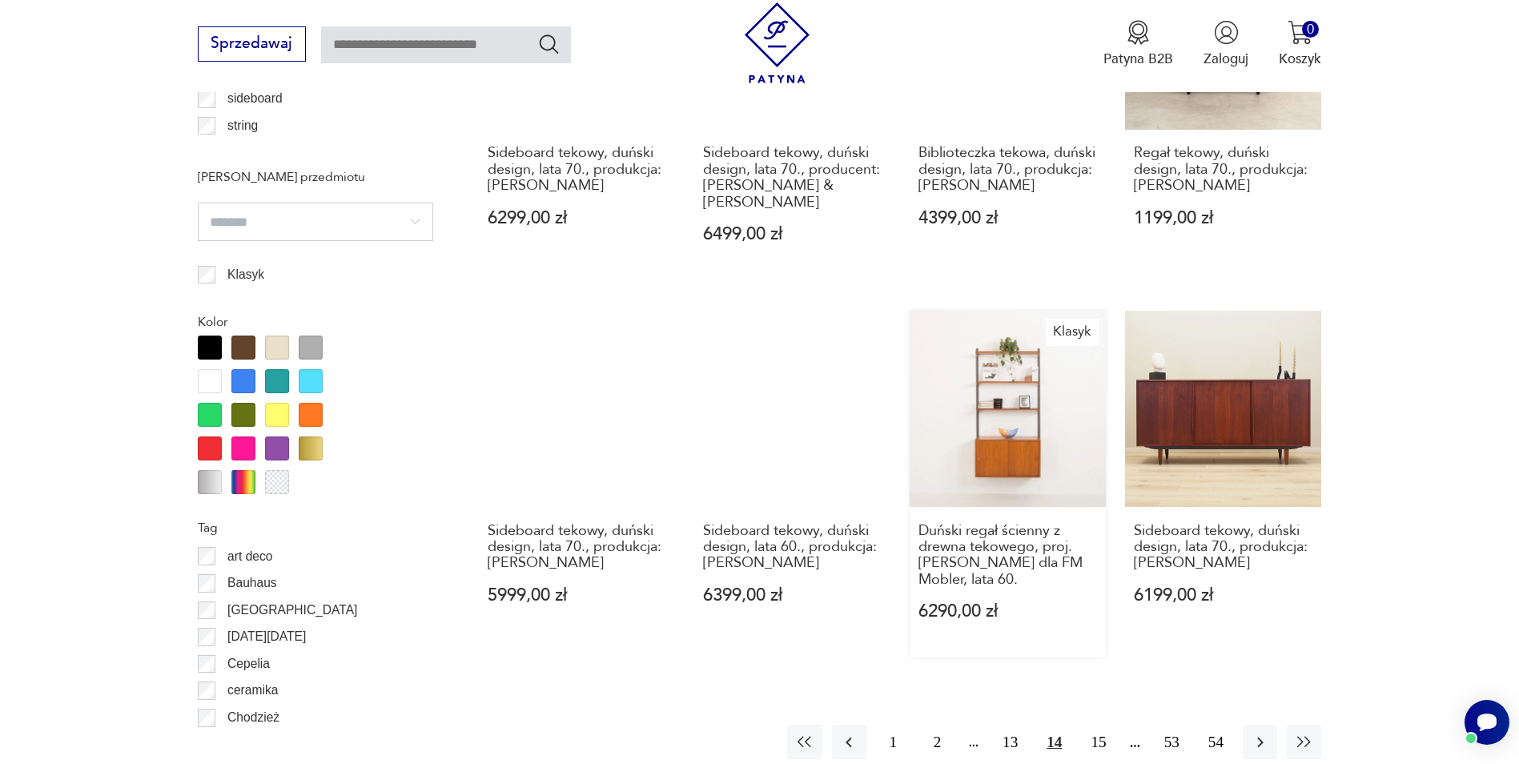
scroll to position [1814, 0]
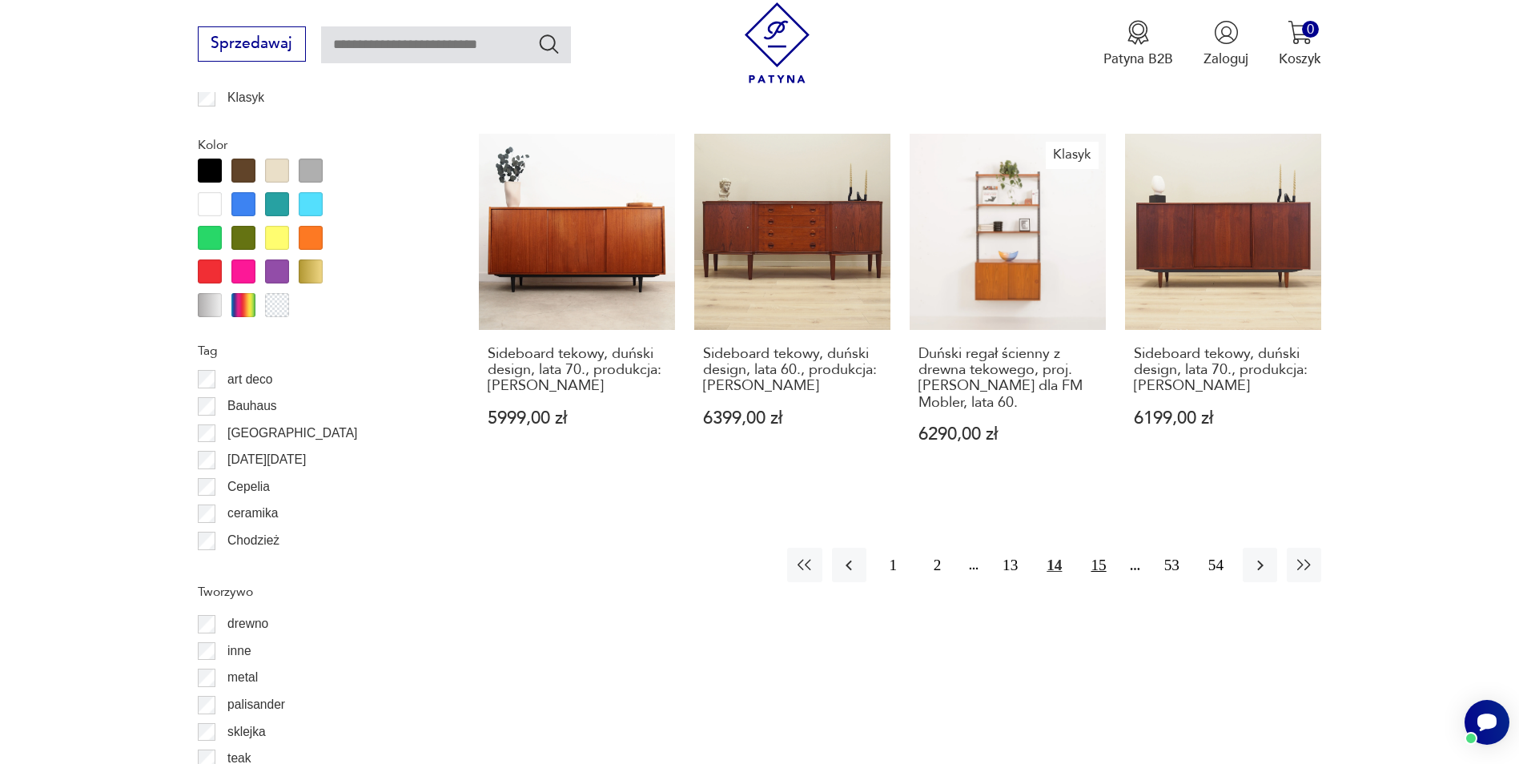
click at [1094, 548] on button "15" at bounding box center [1098, 565] width 34 height 34
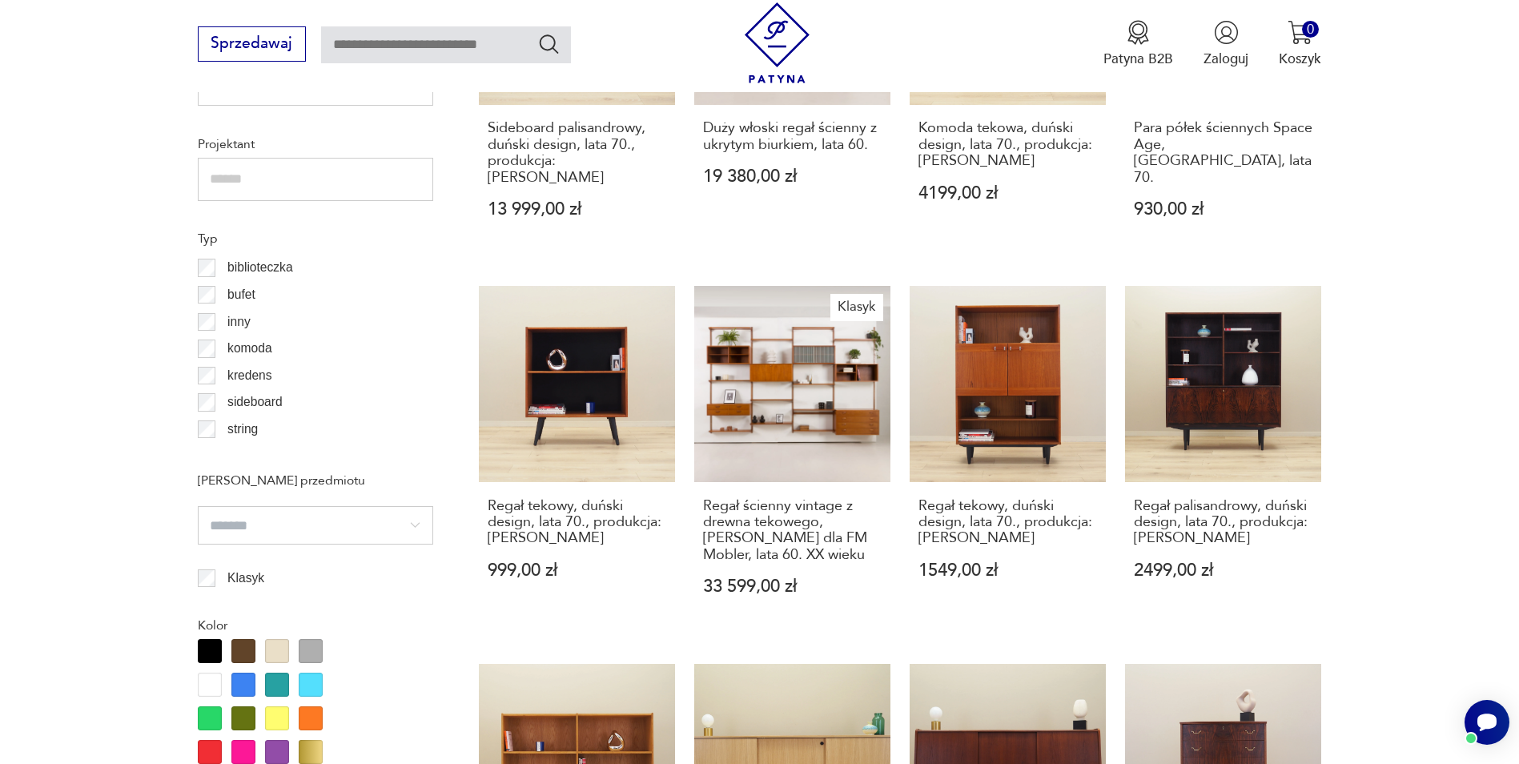
scroll to position [1654, 0]
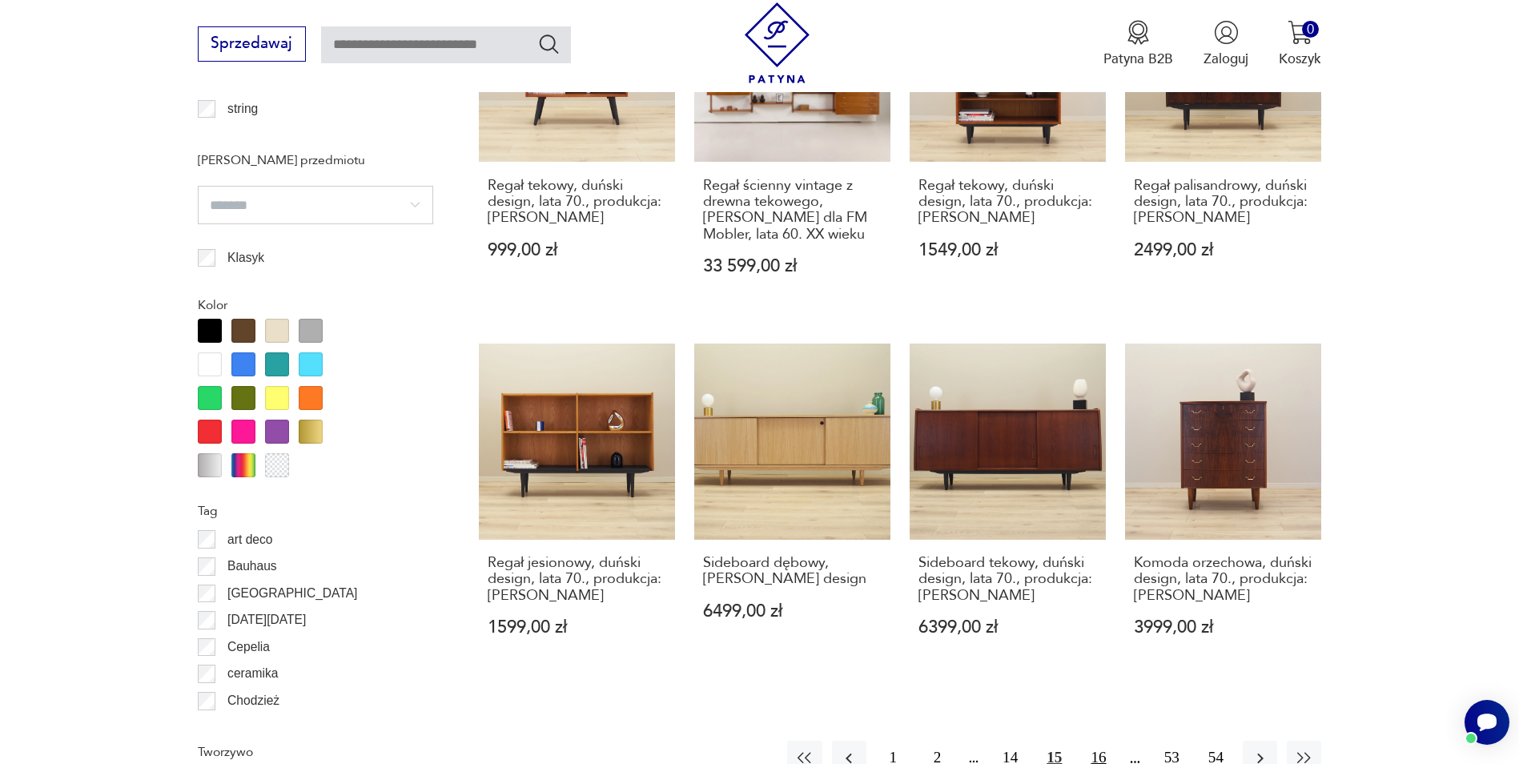
click at [1089, 741] on button "16" at bounding box center [1098, 758] width 34 height 34
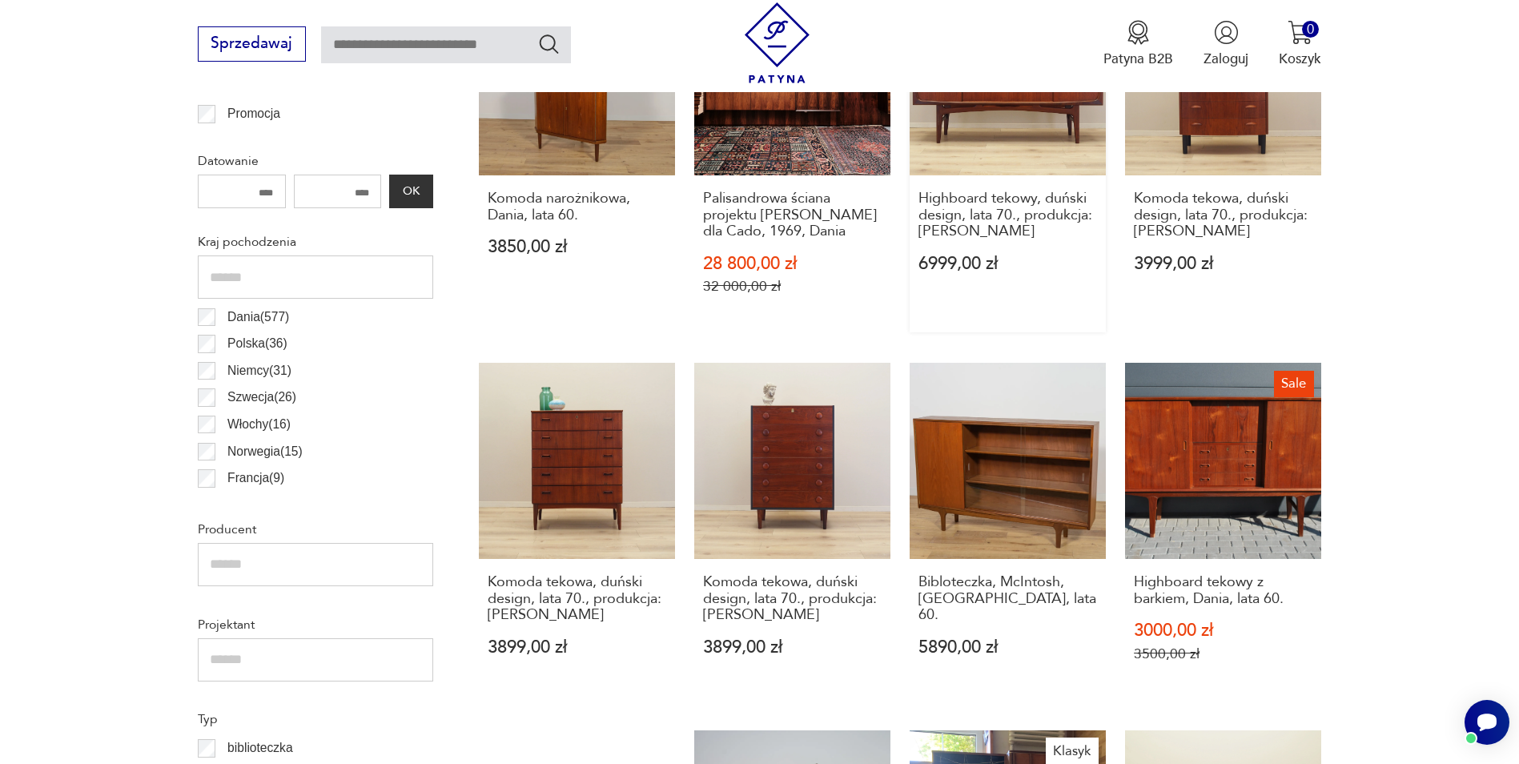
scroll to position [1174, 0]
